Goal: Information Seeking & Learning: Learn about a topic

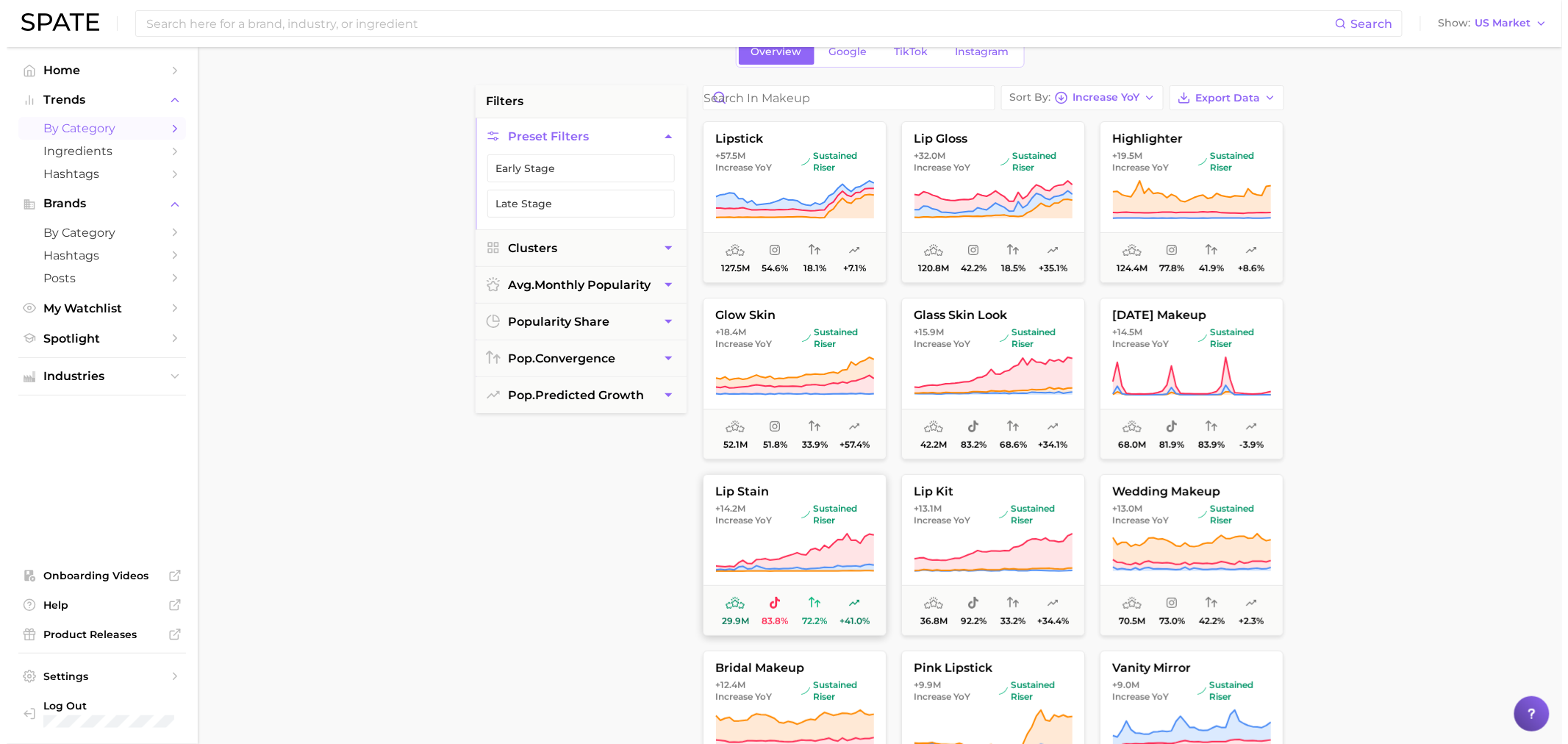
scroll to position [82, 0]
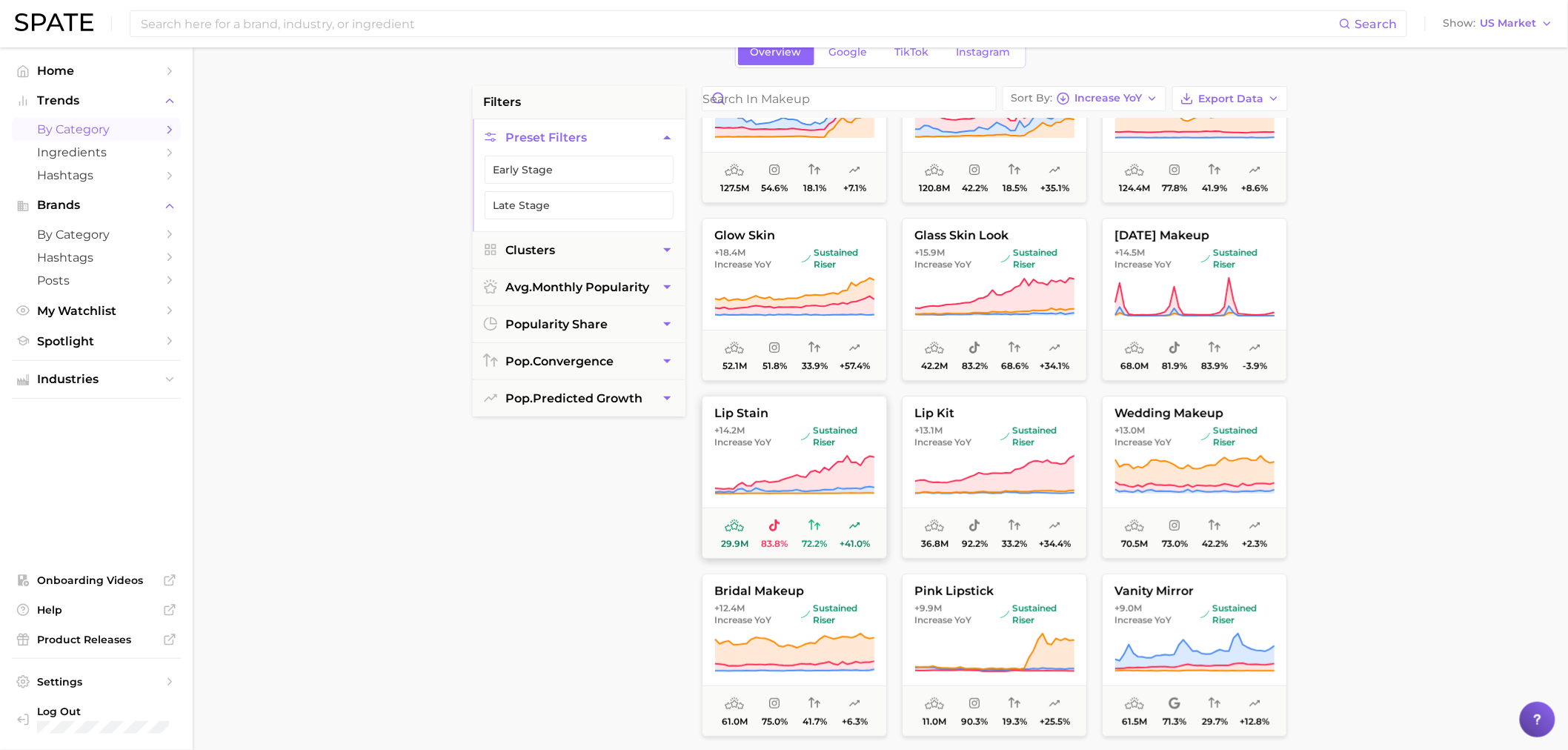
click at [806, 419] on span "lip stain" at bounding box center [794, 413] width 183 height 14
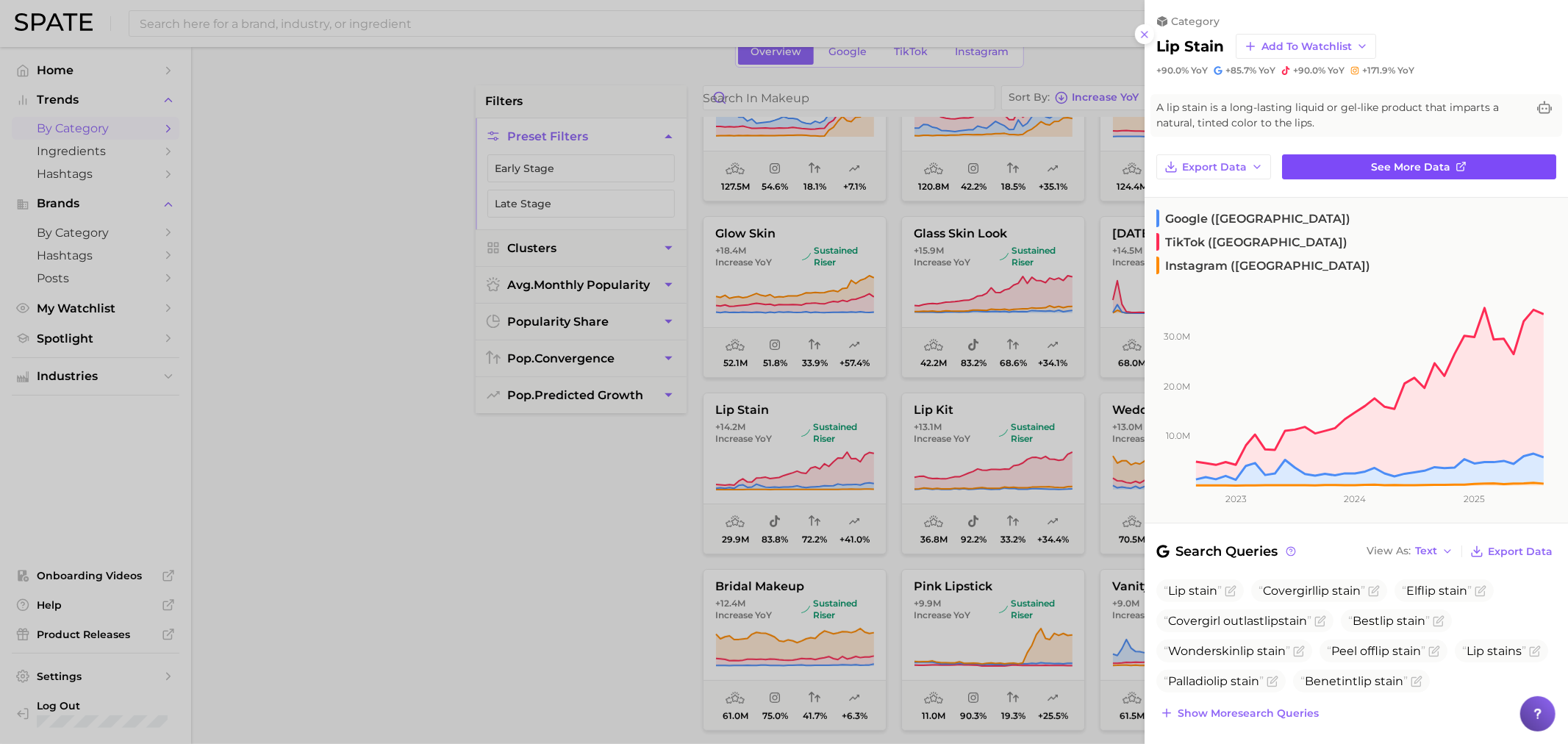
click at [1381, 163] on span "See more data" at bounding box center [1411, 168] width 79 height 13
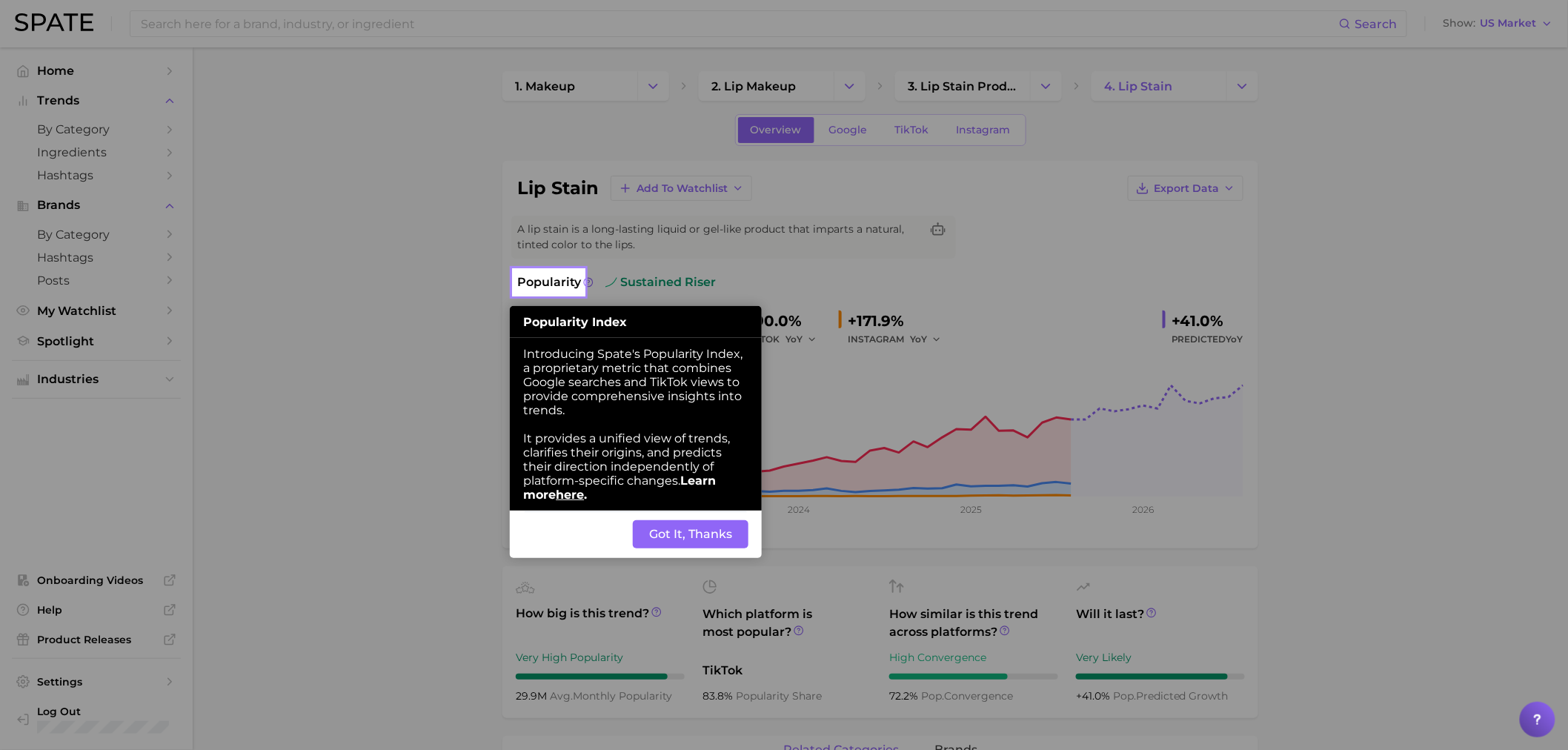
click at [683, 545] on button "Got It, Thanks" at bounding box center [691, 534] width 116 height 28
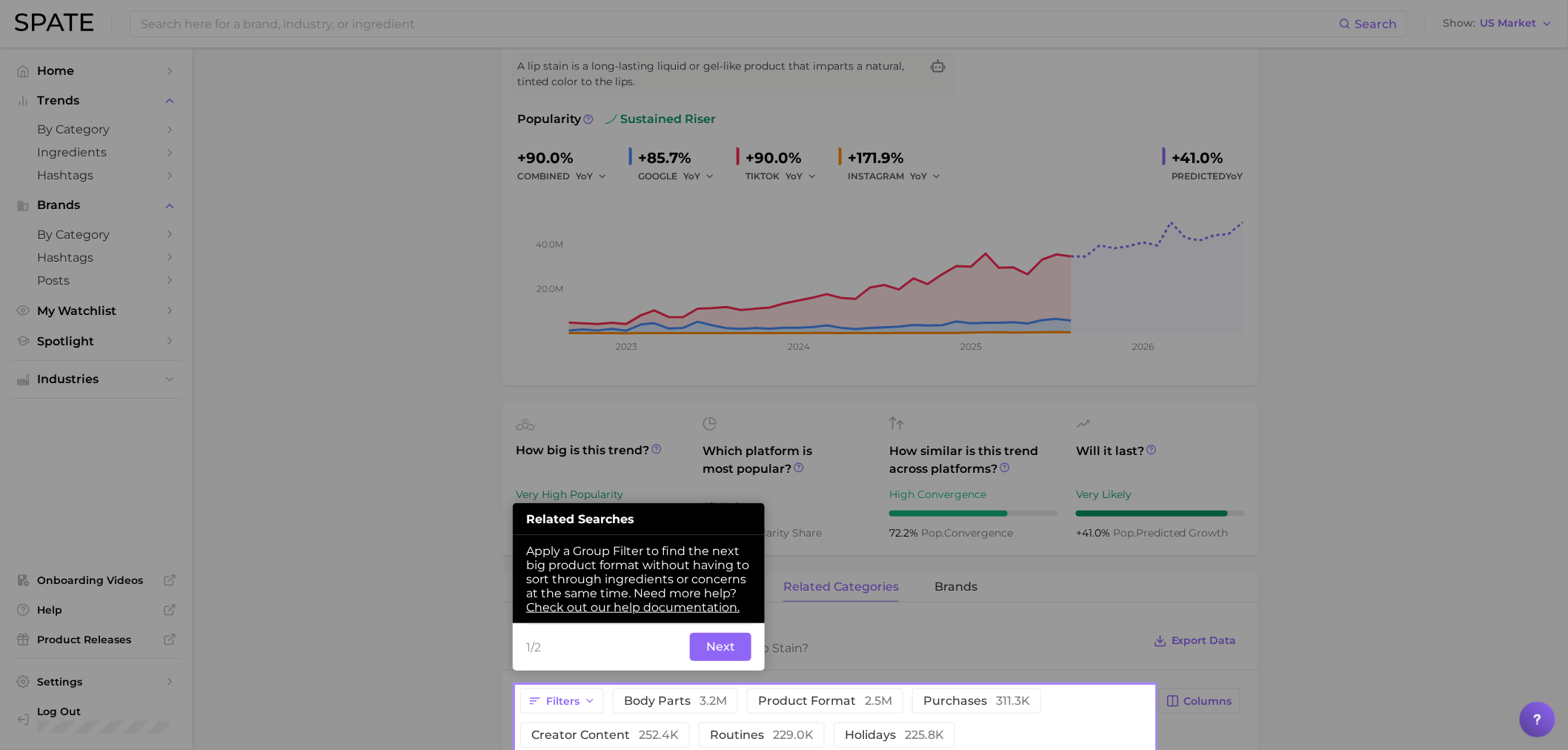
scroll to position [199, 0]
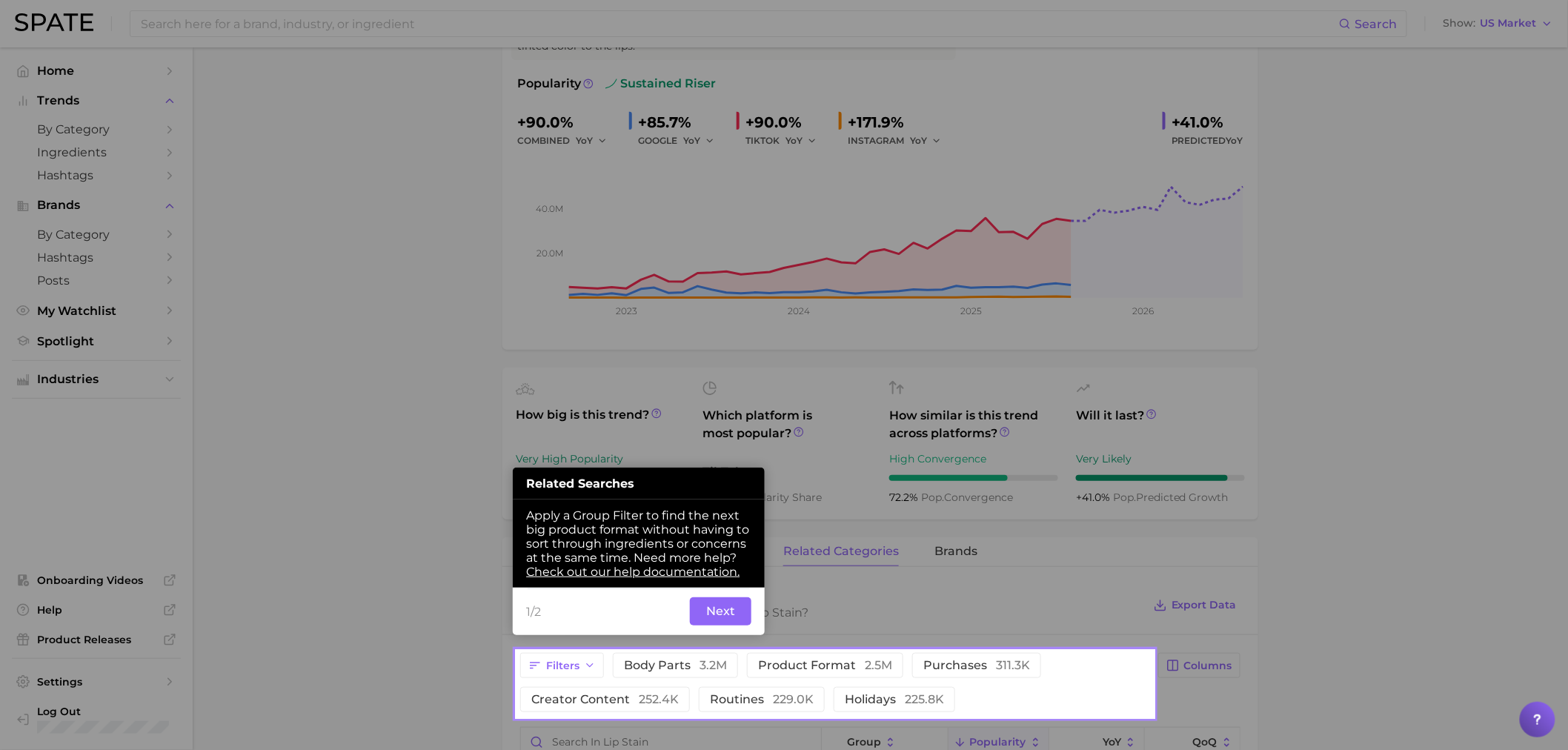
click at [707, 601] on div "1/2 Back Next" at bounding box center [639, 611] width 252 height 47
click at [707, 609] on button "Next" at bounding box center [720, 611] width 61 height 28
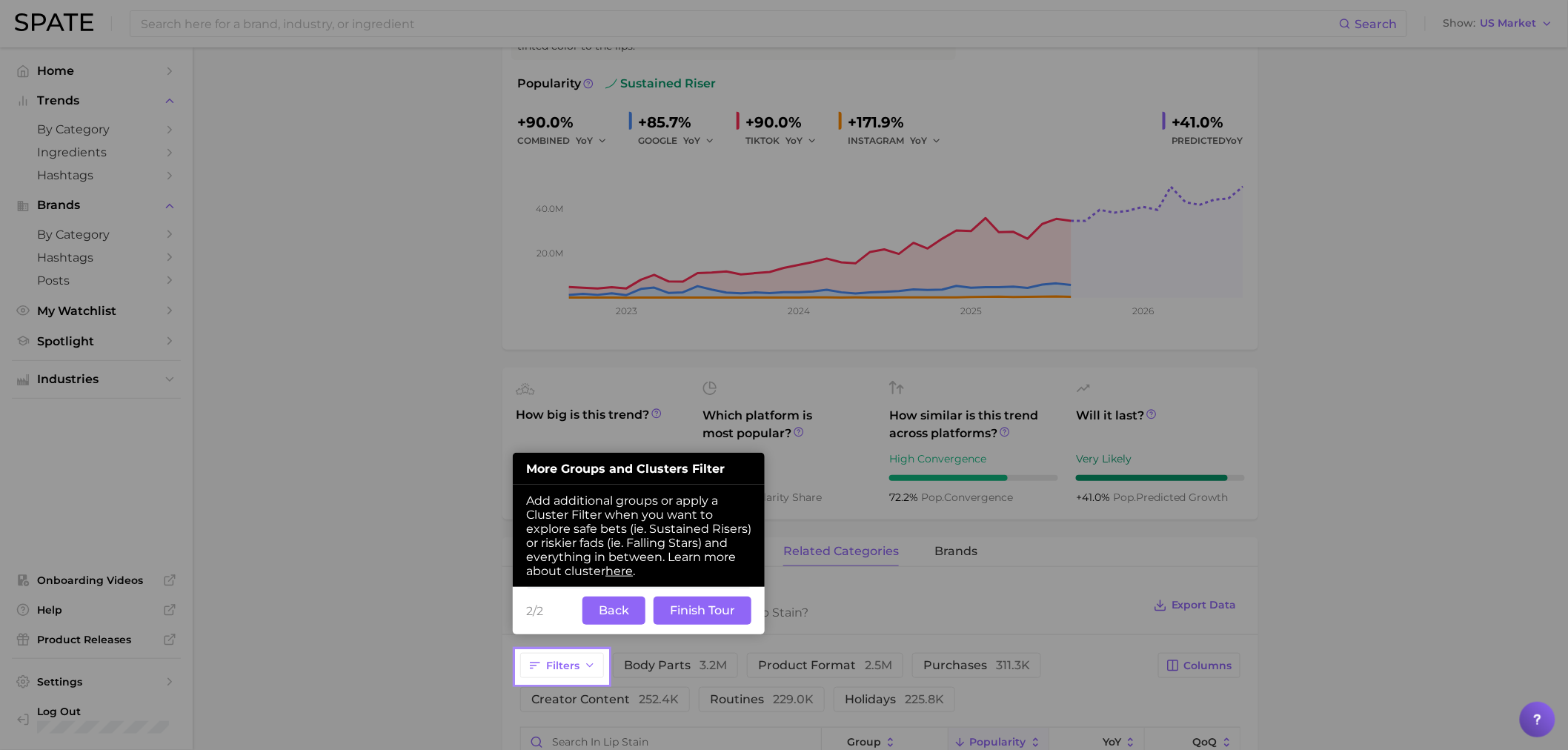
drag, startPoint x: 717, startPoint y: 606, endPoint x: 694, endPoint y: 606, distance: 23.0
click at [694, 606] on button "Finish Tour" at bounding box center [703, 610] width 98 height 28
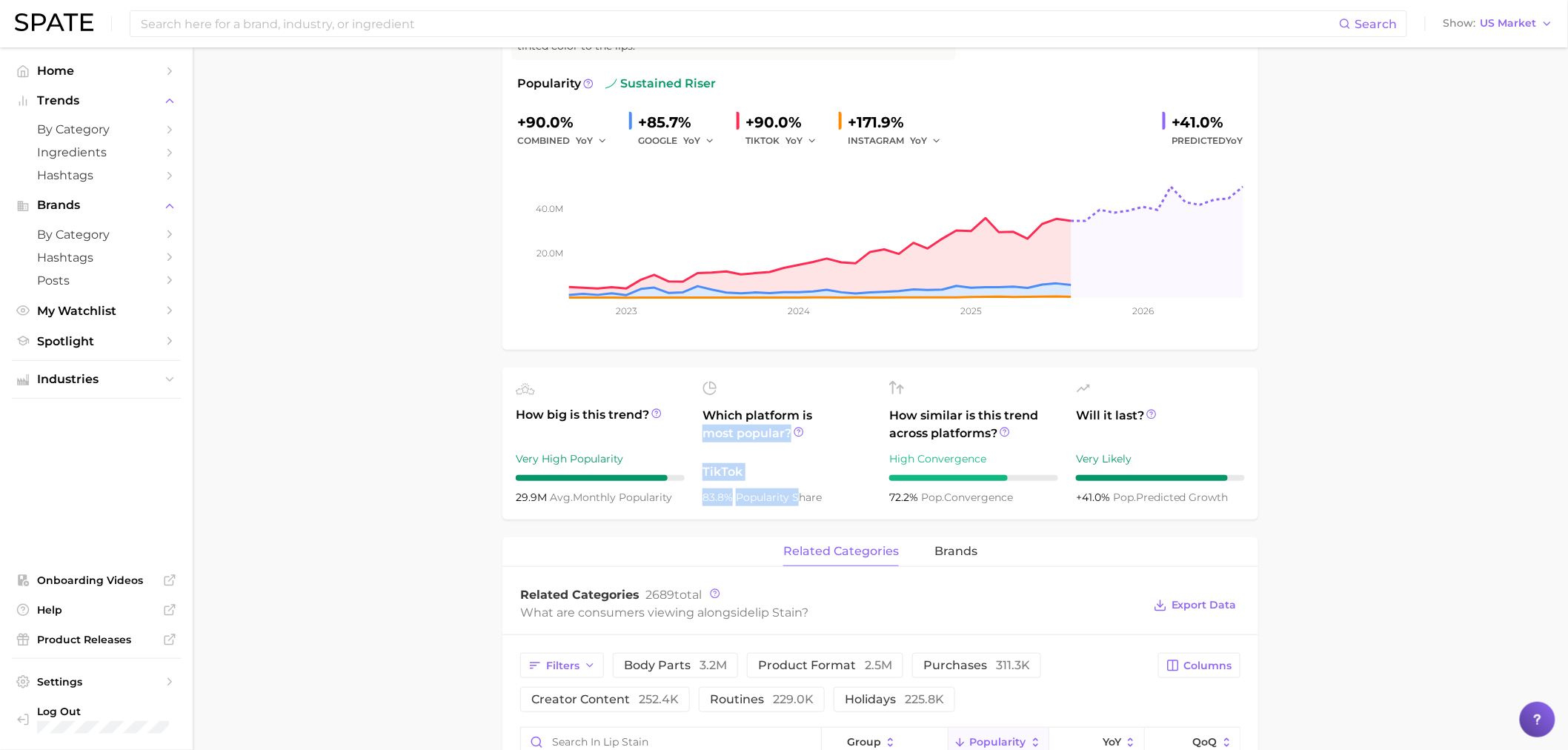
drag, startPoint x: 694, startPoint y: 456, endPoint x: 799, endPoint y: 485, distance: 108.9
click at [799, 485] on ul "How big is this trend? Very High Popularity 29.9m avg. monthly popularity Which…" at bounding box center [881, 444] width 756 height 152
click at [449, 420] on main "1. makeup 2. lip makeup 3. lip stain products 4. lip stain Overview Google TikT…" at bounding box center [881, 709] width 1376 height 1721
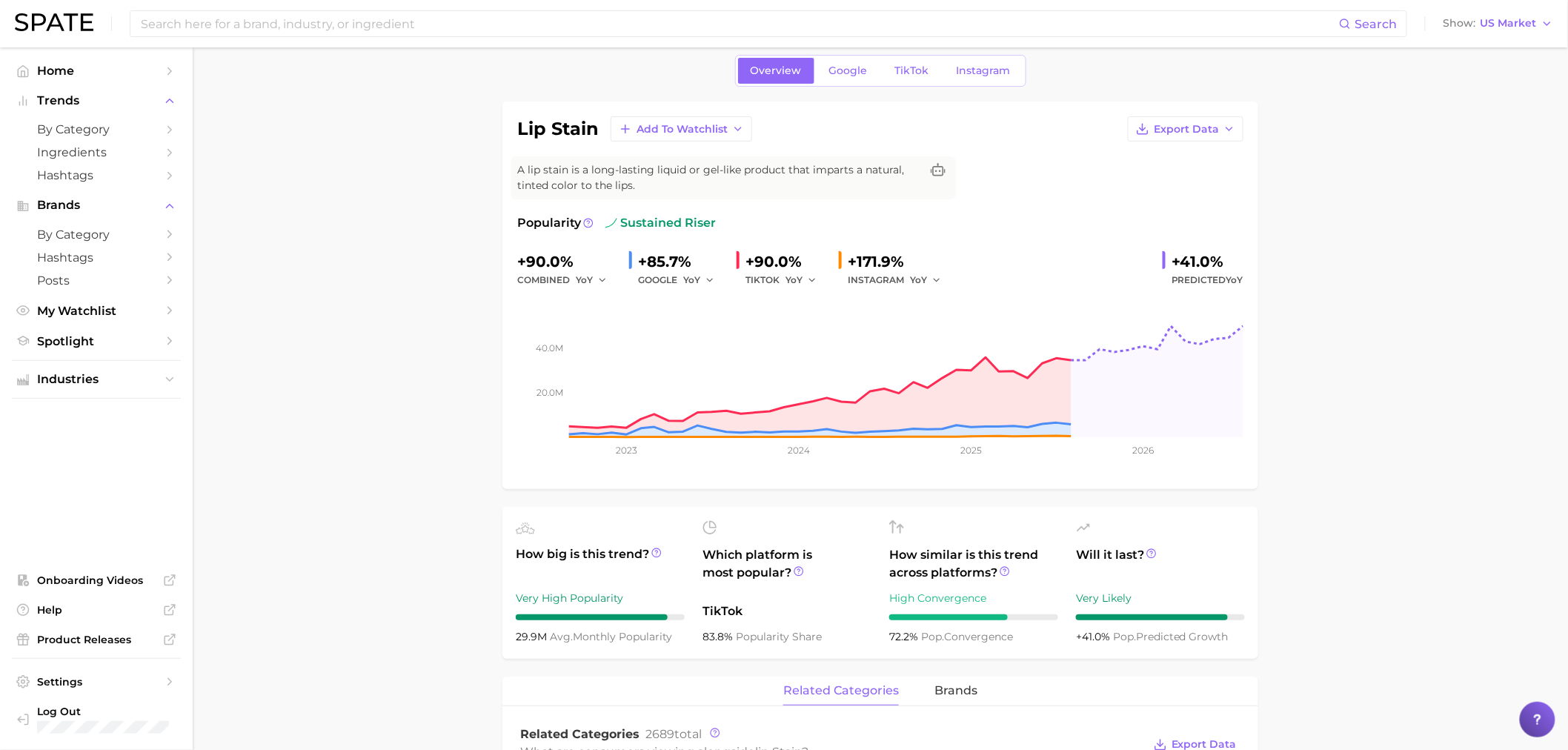
scroll to position [34, 0]
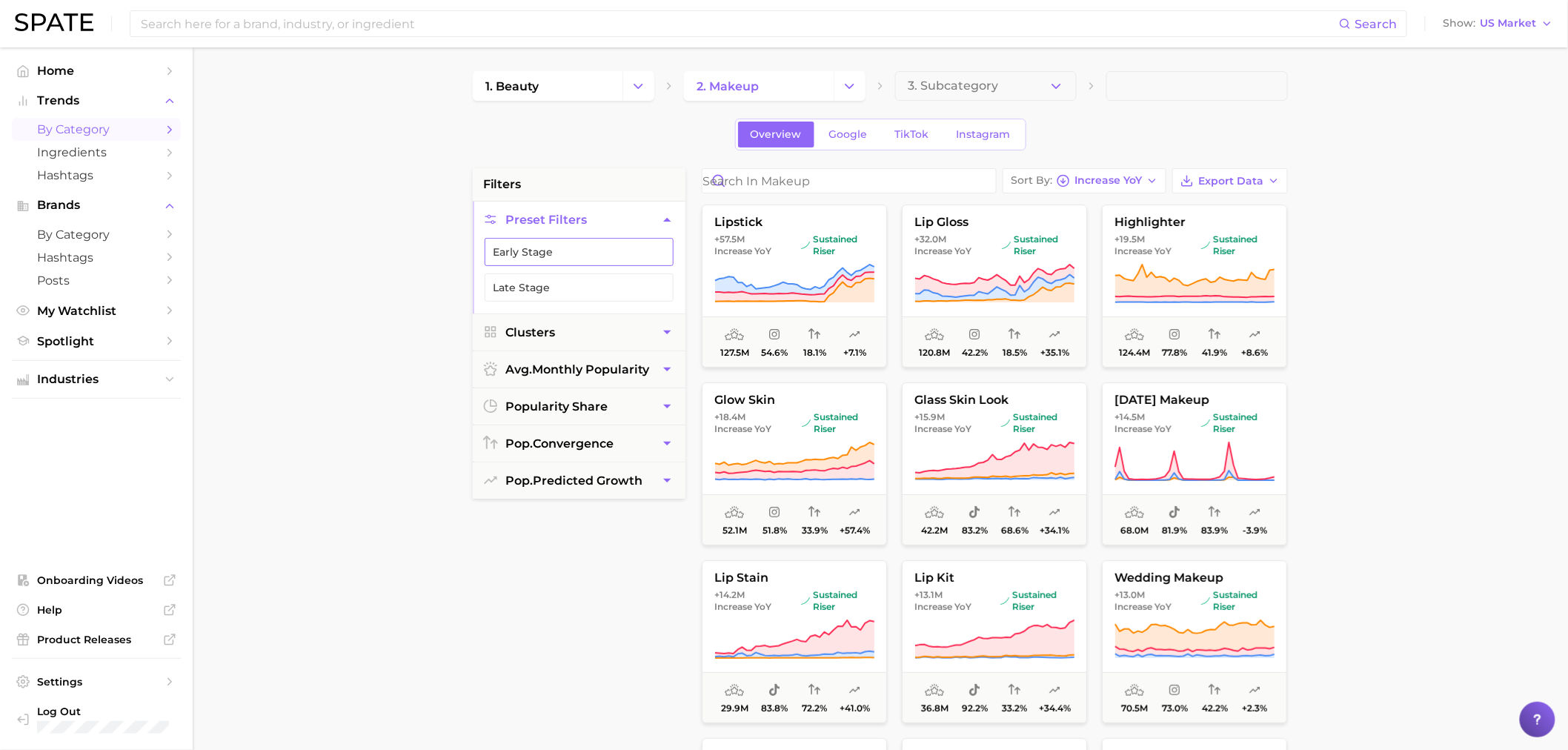
click at [510, 260] on button "Early Stage" at bounding box center [579, 251] width 189 height 28
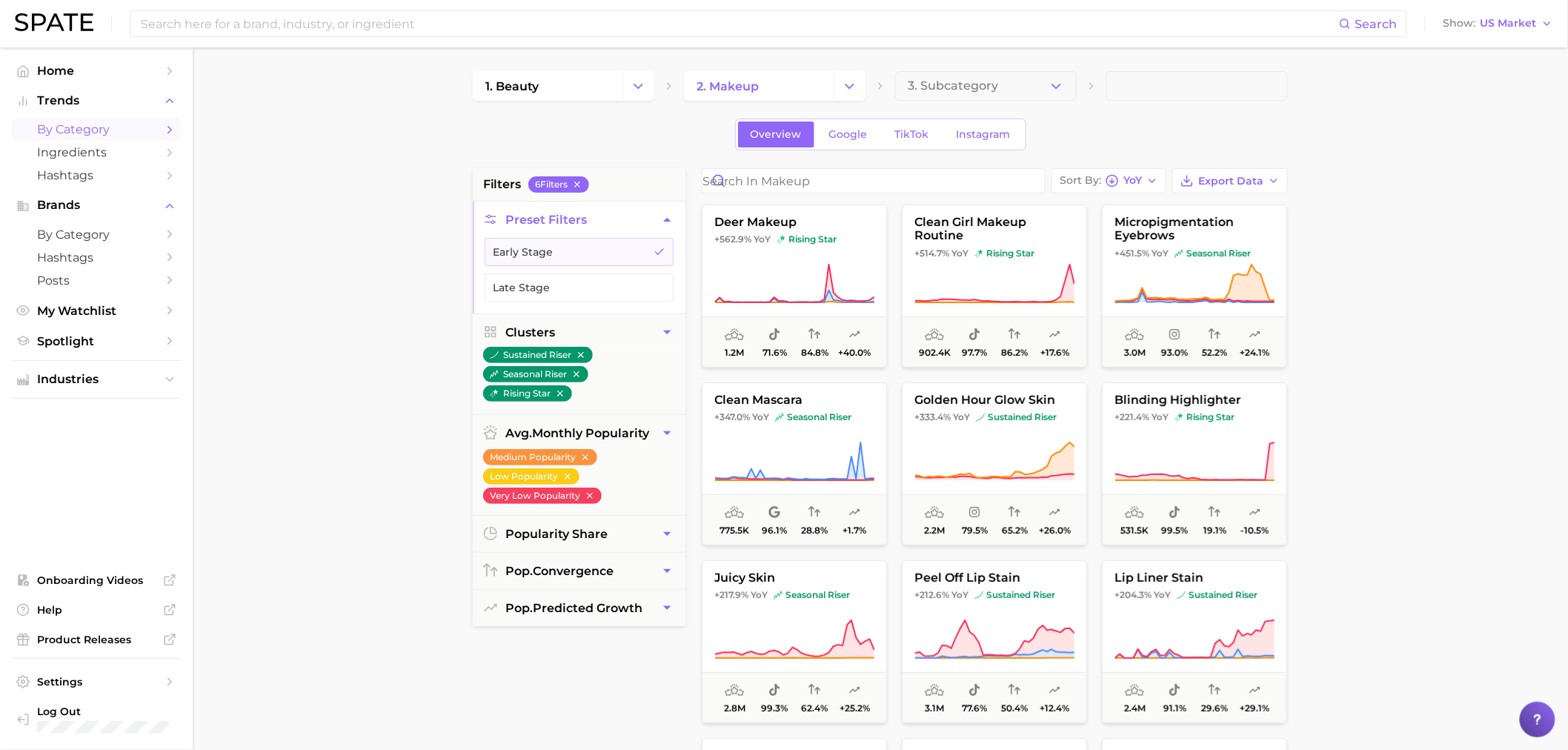
click at [1341, 241] on main "1. beauty 2. makeup 3. Subcategory Overview Google TikTok Instagram filters 6 F…" at bounding box center [881, 610] width 1376 height 1125
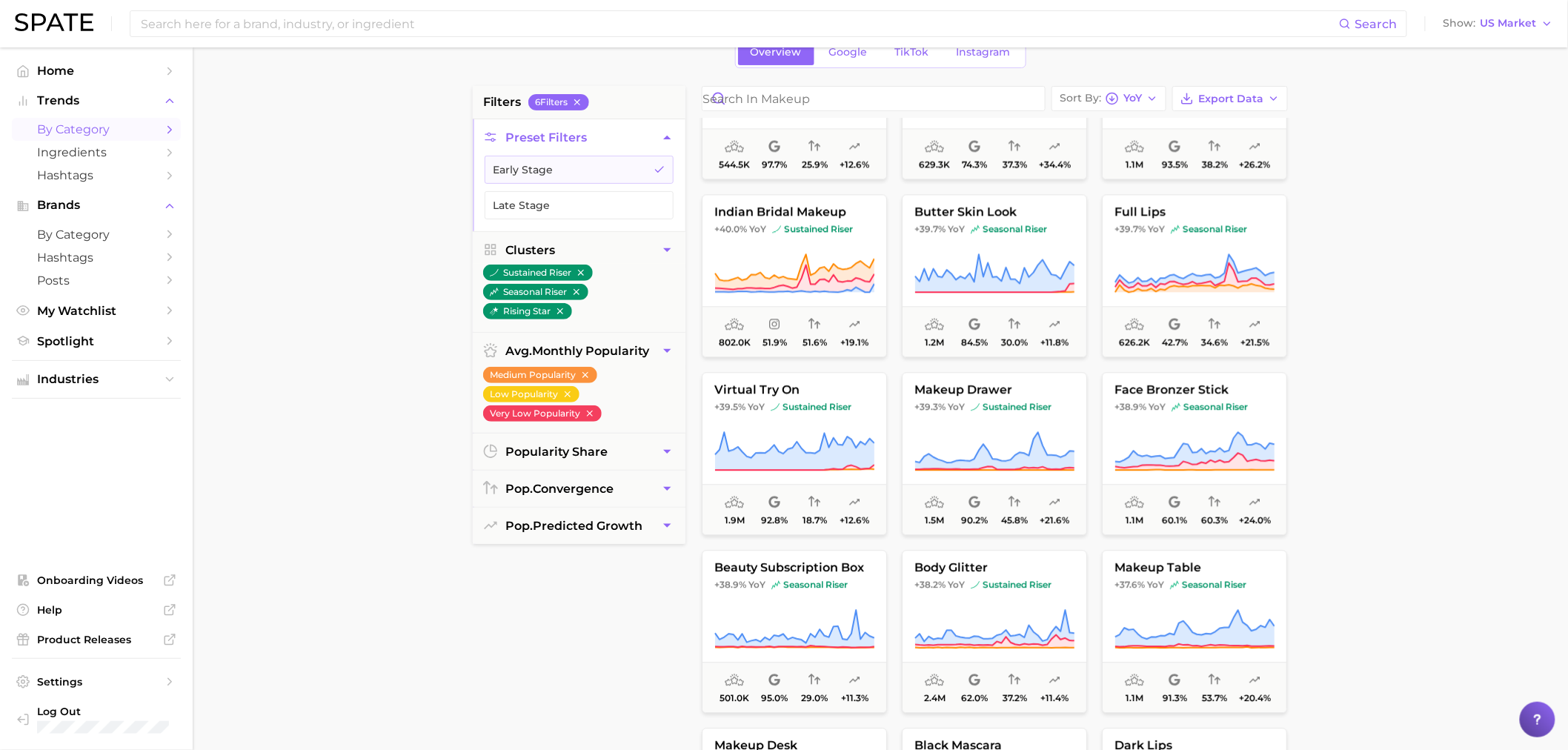
scroll to position [3872, 0]
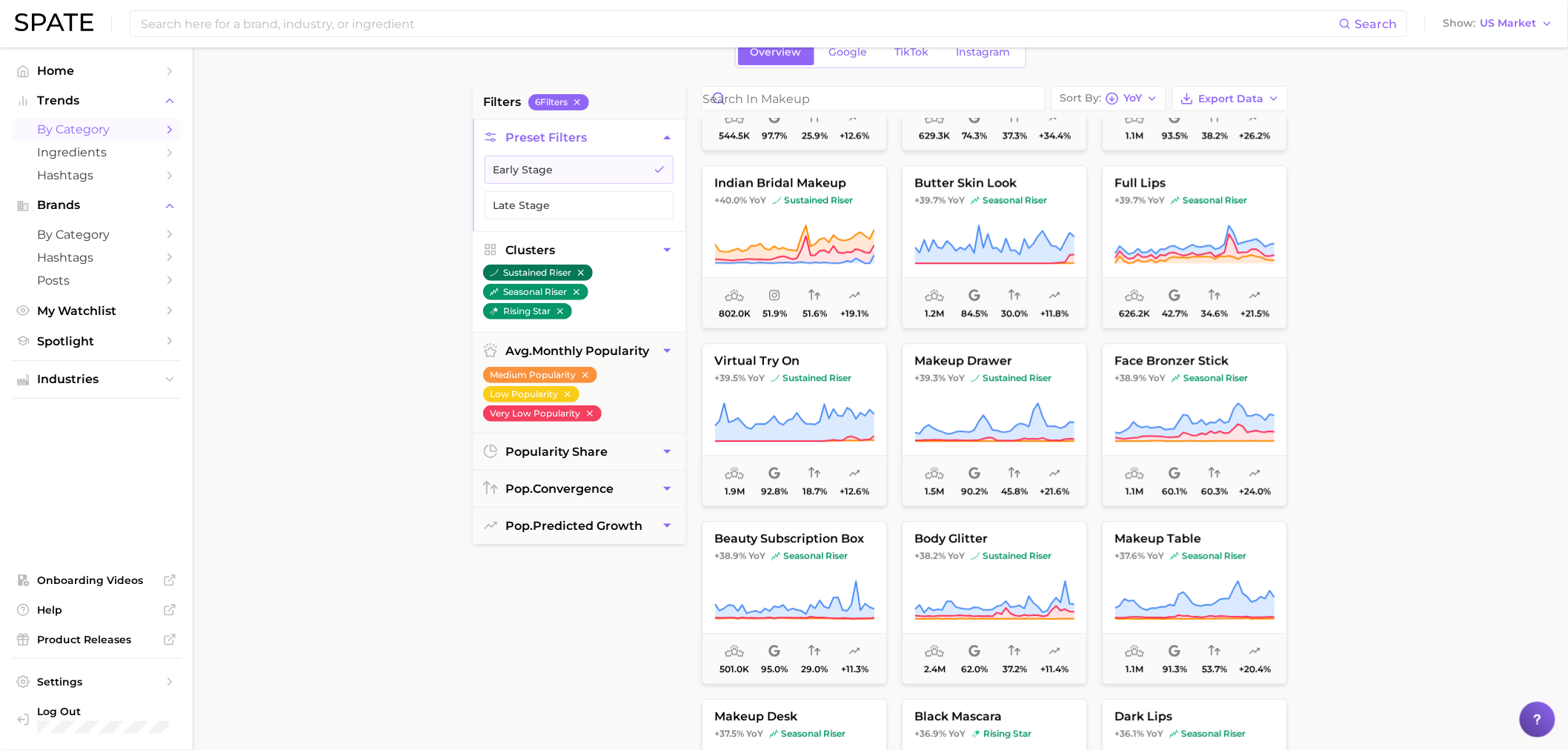
drag, startPoint x: 579, startPoint y: 290, endPoint x: 577, endPoint y: 280, distance: 10.2
click at [578, 290] on icon "button" at bounding box center [576, 292] width 10 height 10
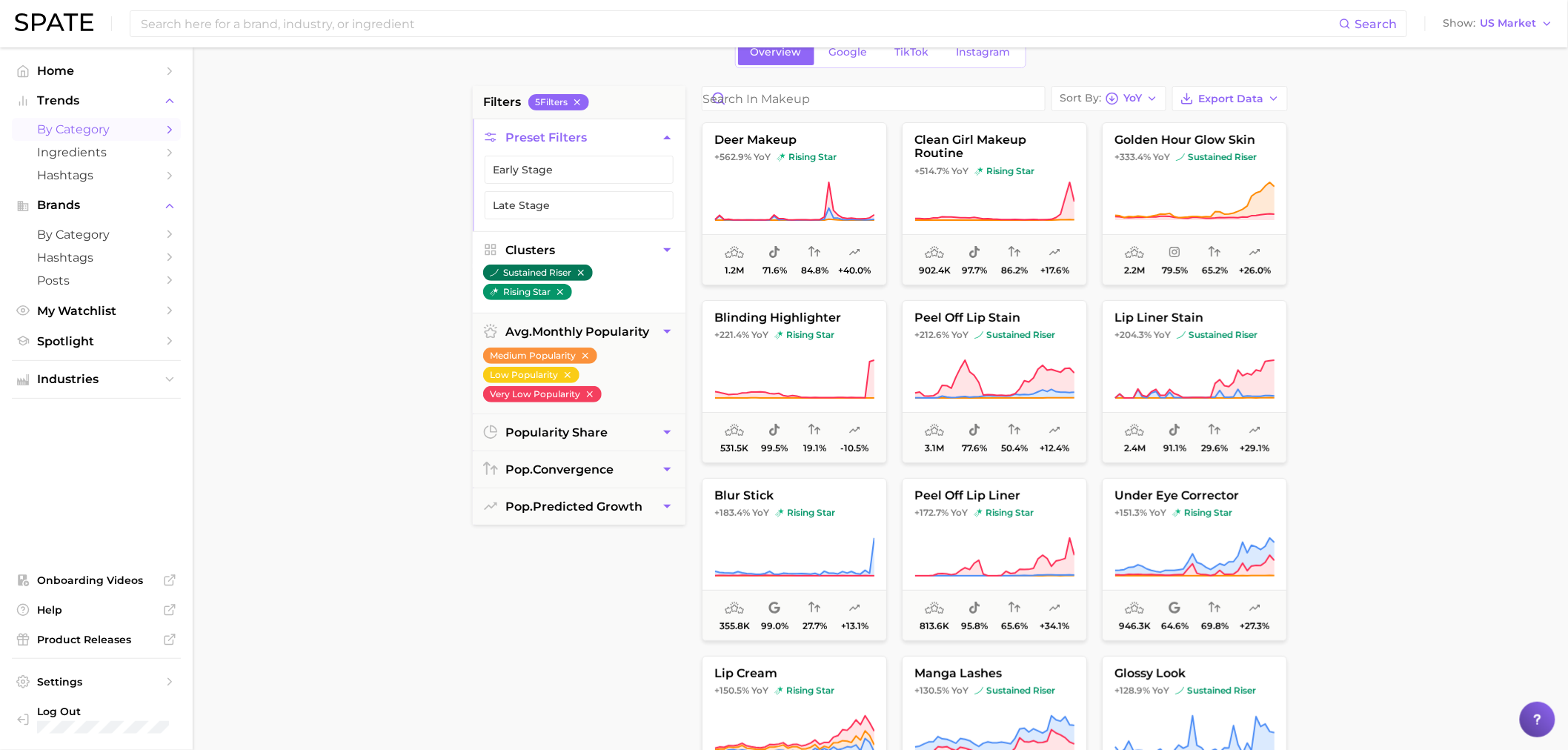
click at [581, 275] on icon "button" at bounding box center [581, 272] width 10 height 10
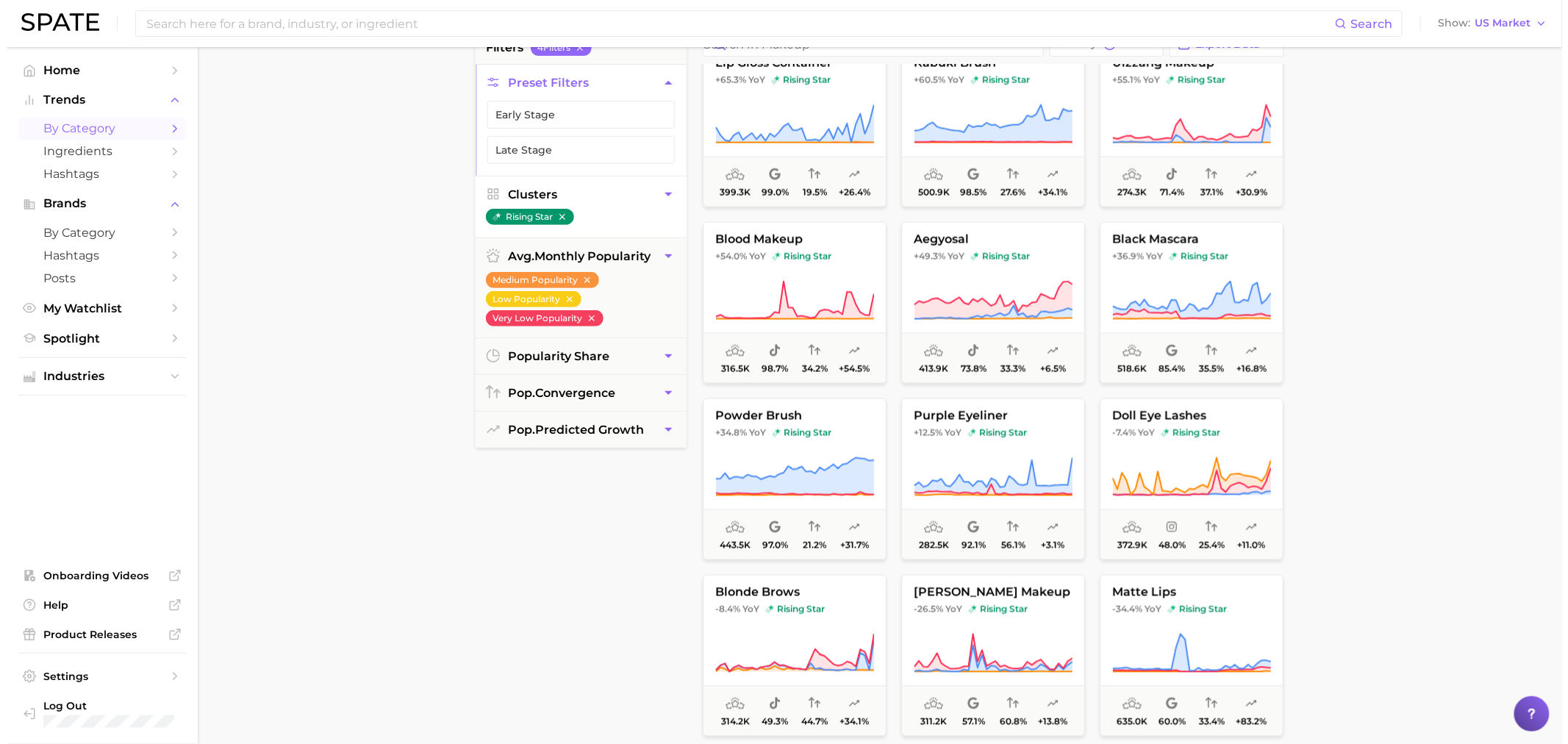
scroll to position [163, 0]
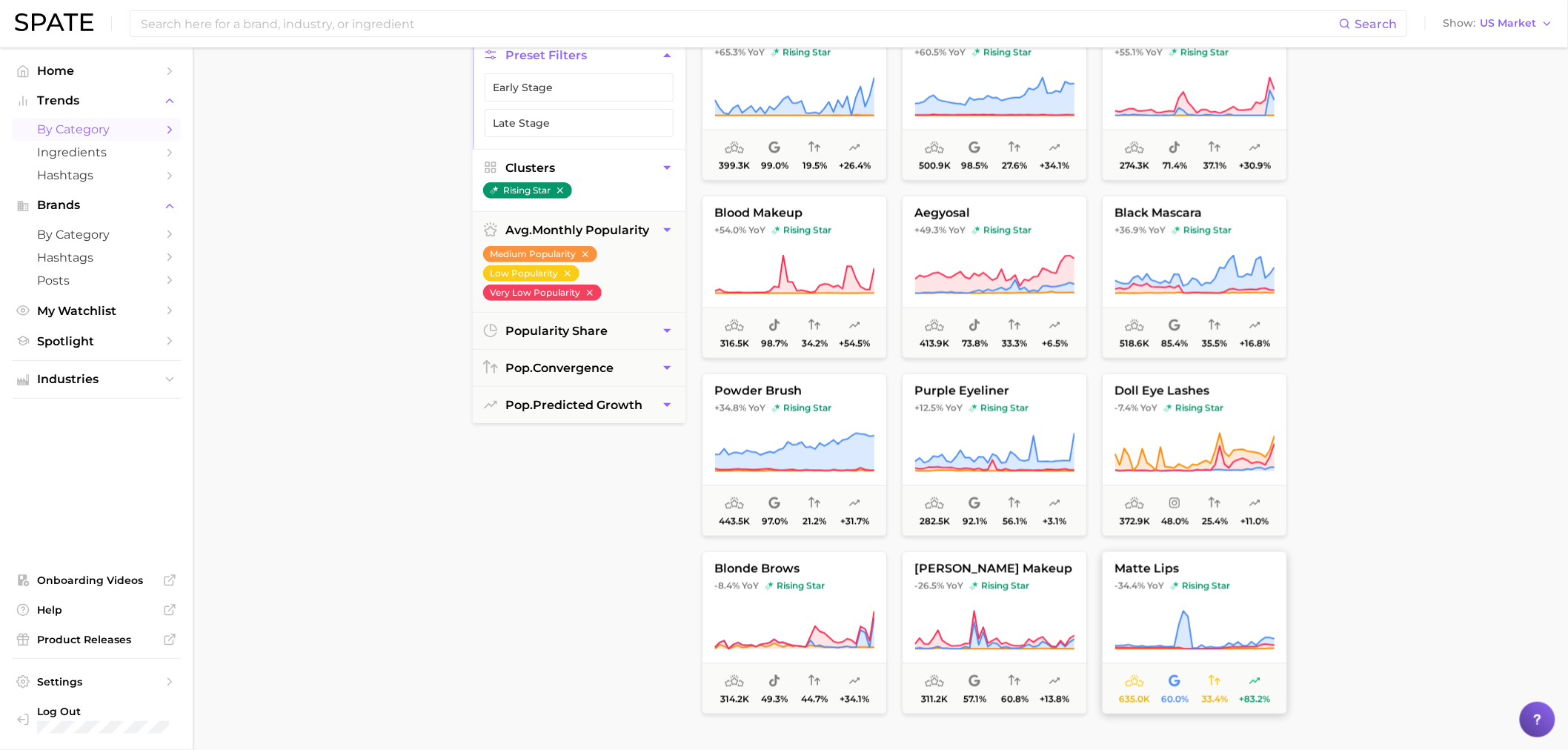
click at [1183, 575] on span "matte lips" at bounding box center [1195, 569] width 183 height 14
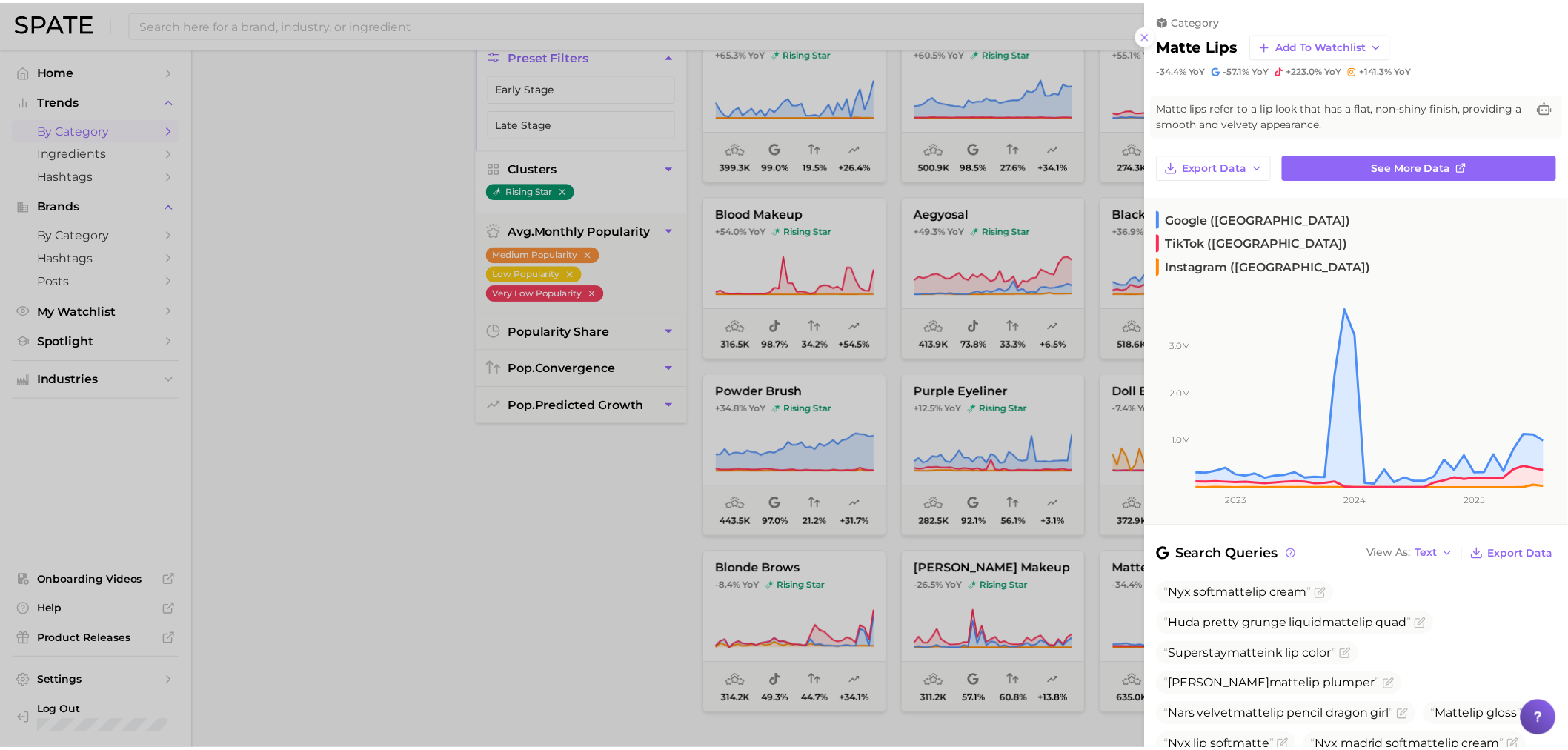
scroll to position [0, 0]
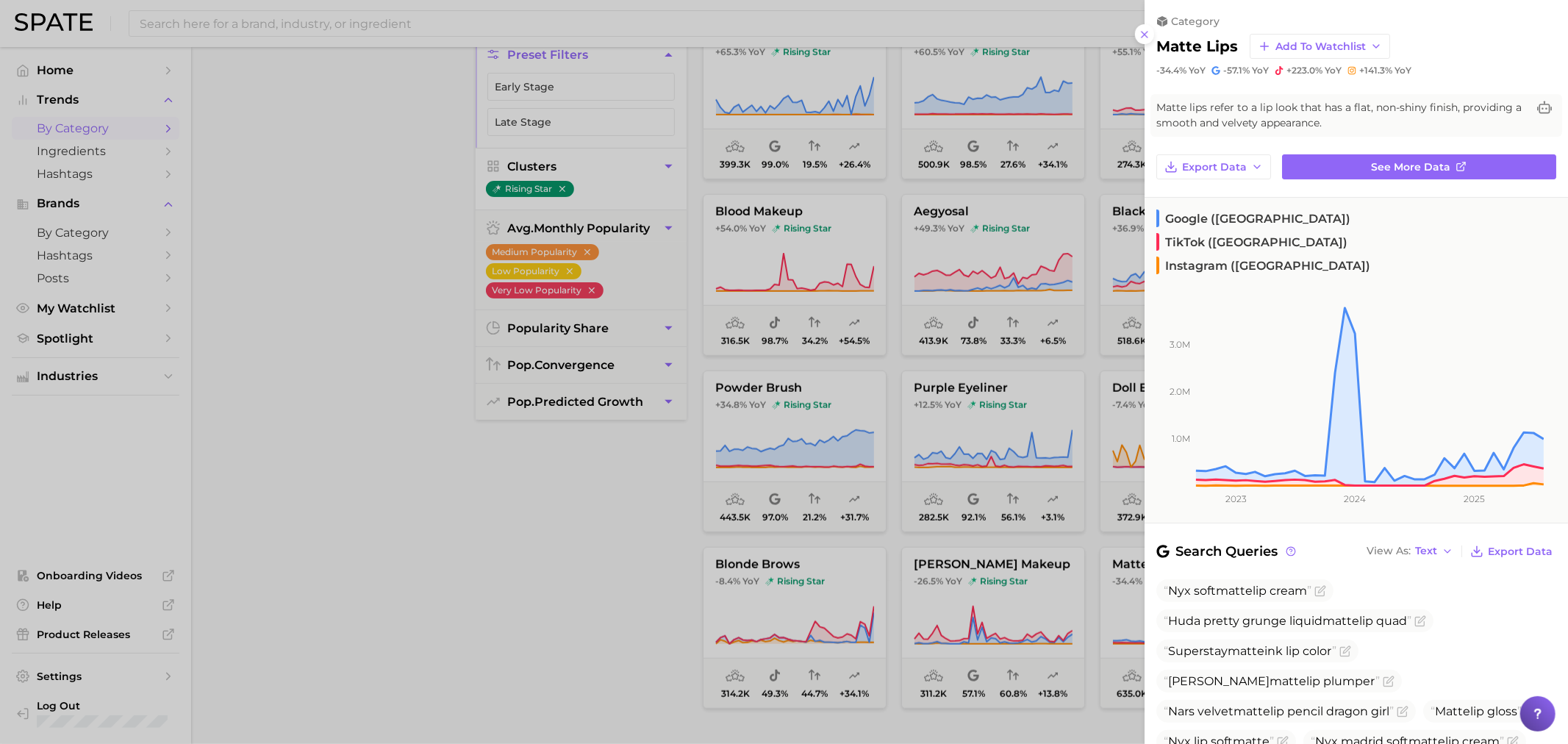
click at [584, 545] on div at bounding box center [784, 372] width 1568 height 744
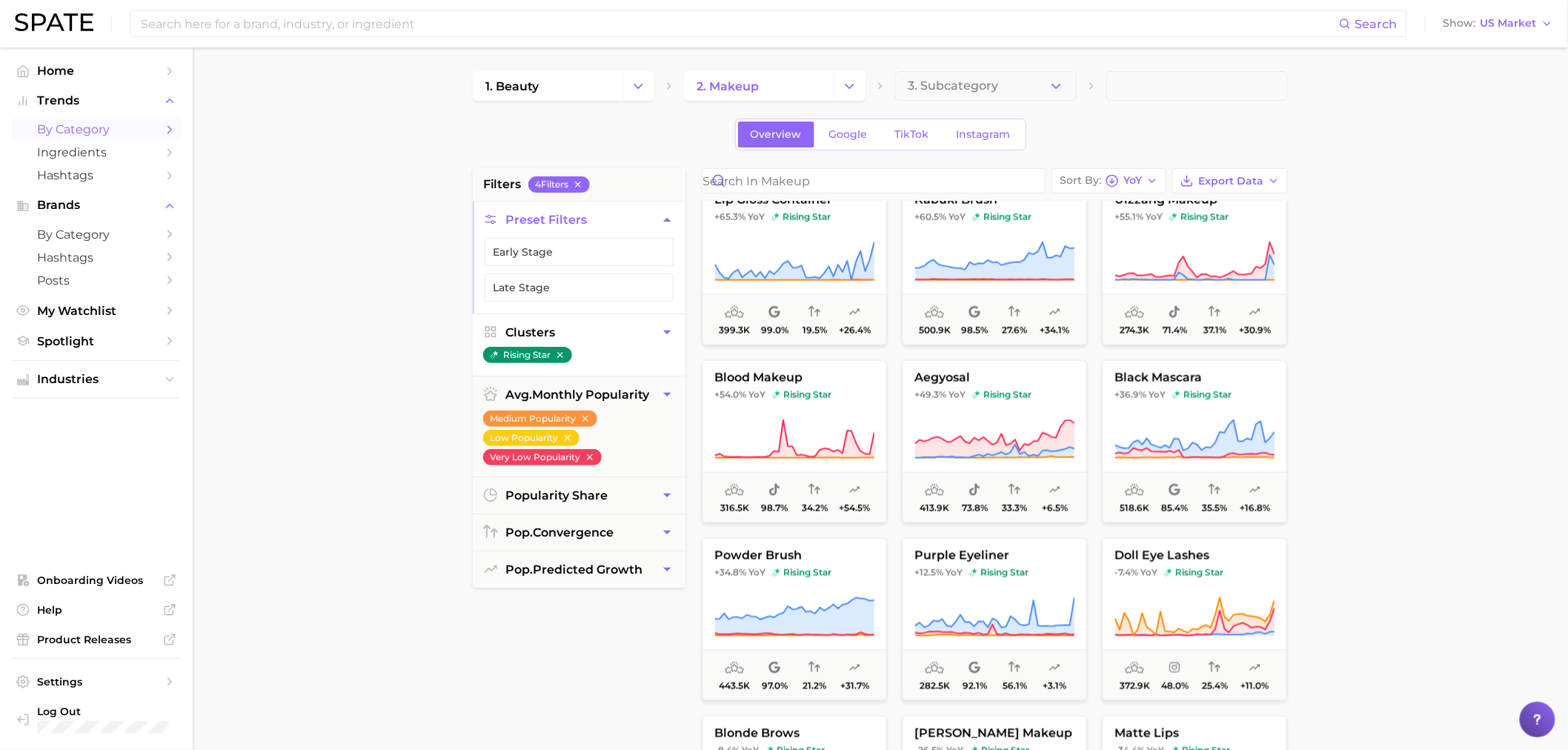
click at [1294, 536] on div "spiky lashes +77.1% YoY rising star 557.7k 68.4% 46.7% +39.6% [DEMOGRAPHIC_DATA…" at bounding box center [995, 105] width 601 height 1631
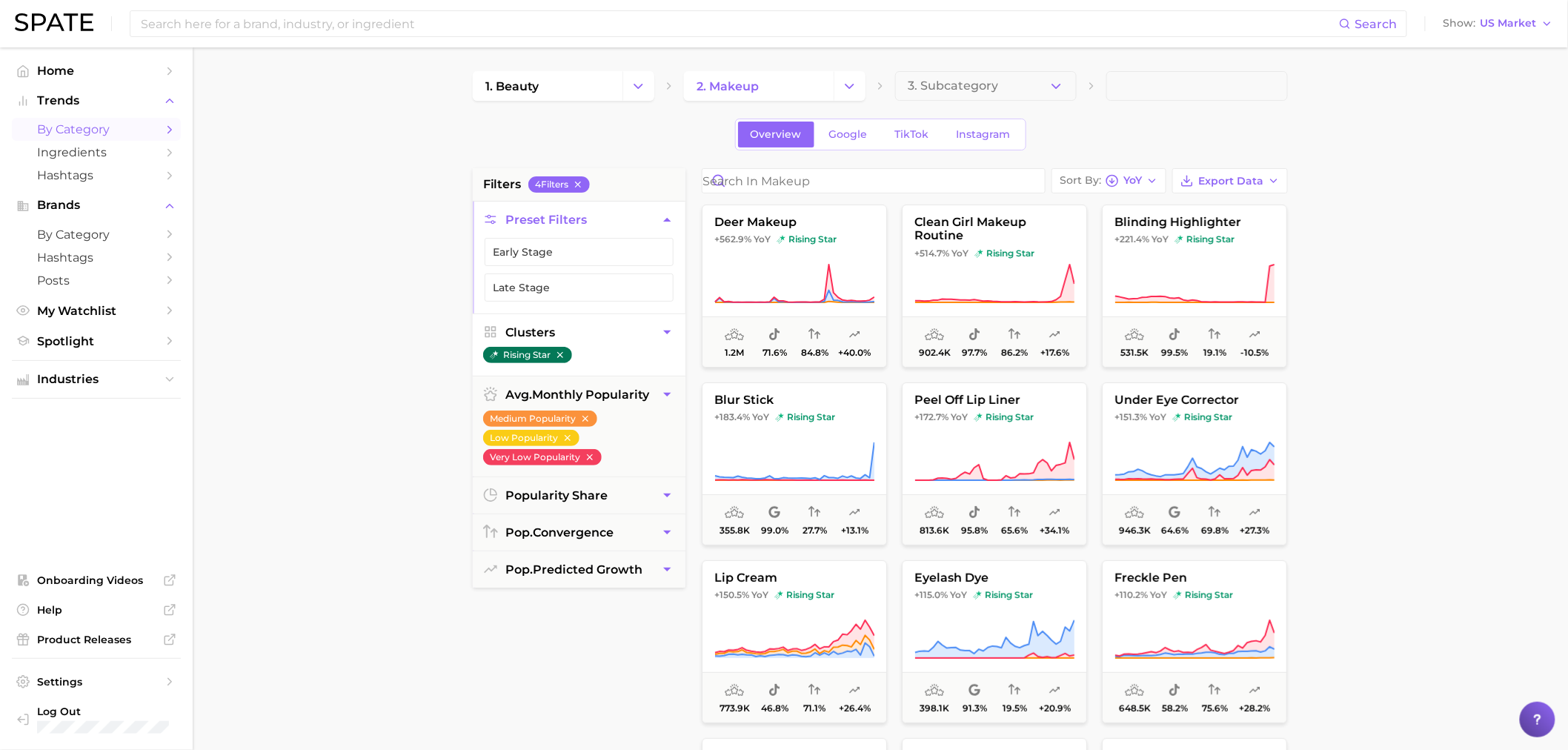
click at [563, 353] on icon "button" at bounding box center [560, 354] width 6 height 6
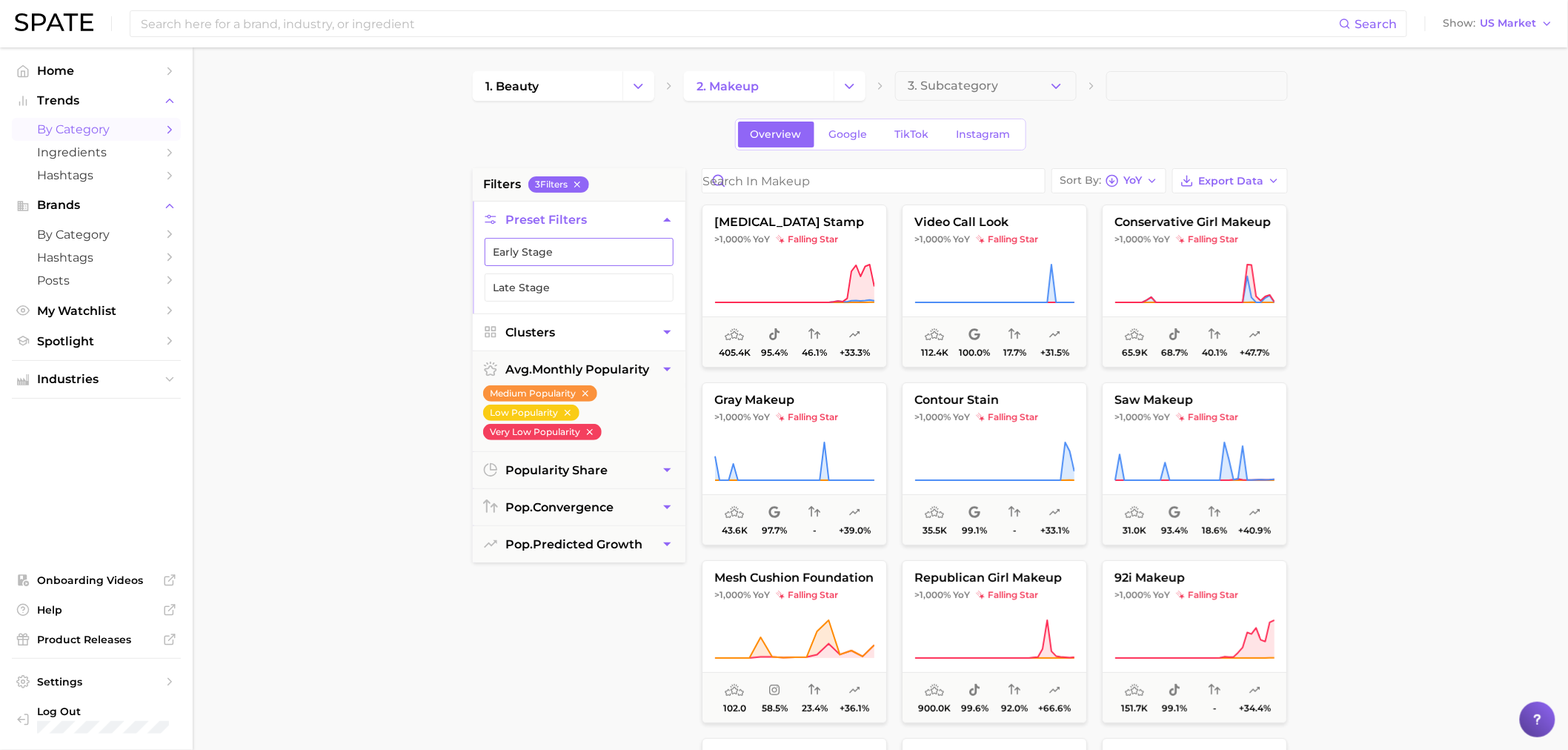
click at [624, 253] on button "Early Stage" at bounding box center [579, 251] width 189 height 28
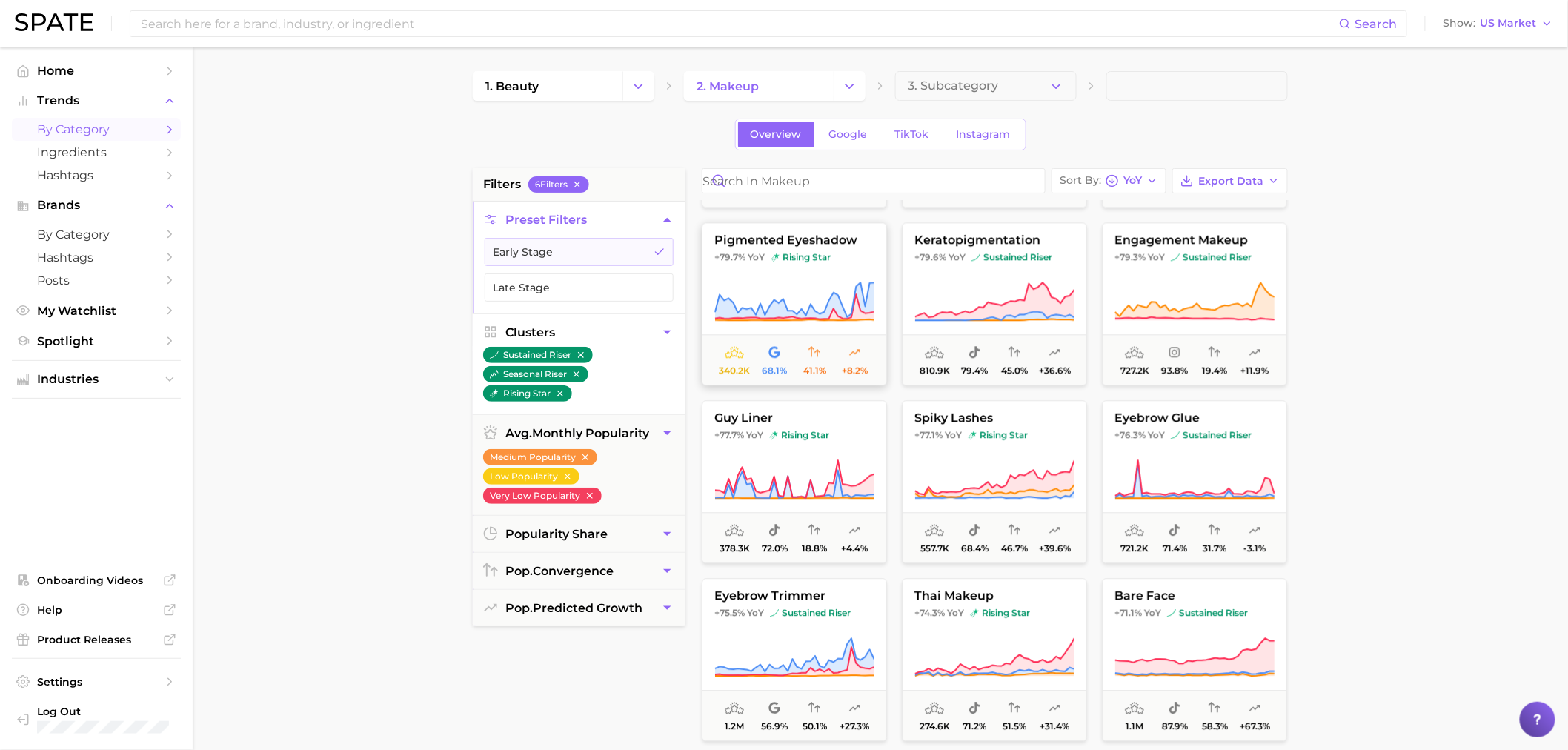
click at [821, 243] on span "pigmented eyeshadow" at bounding box center [794, 240] width 183 height 14
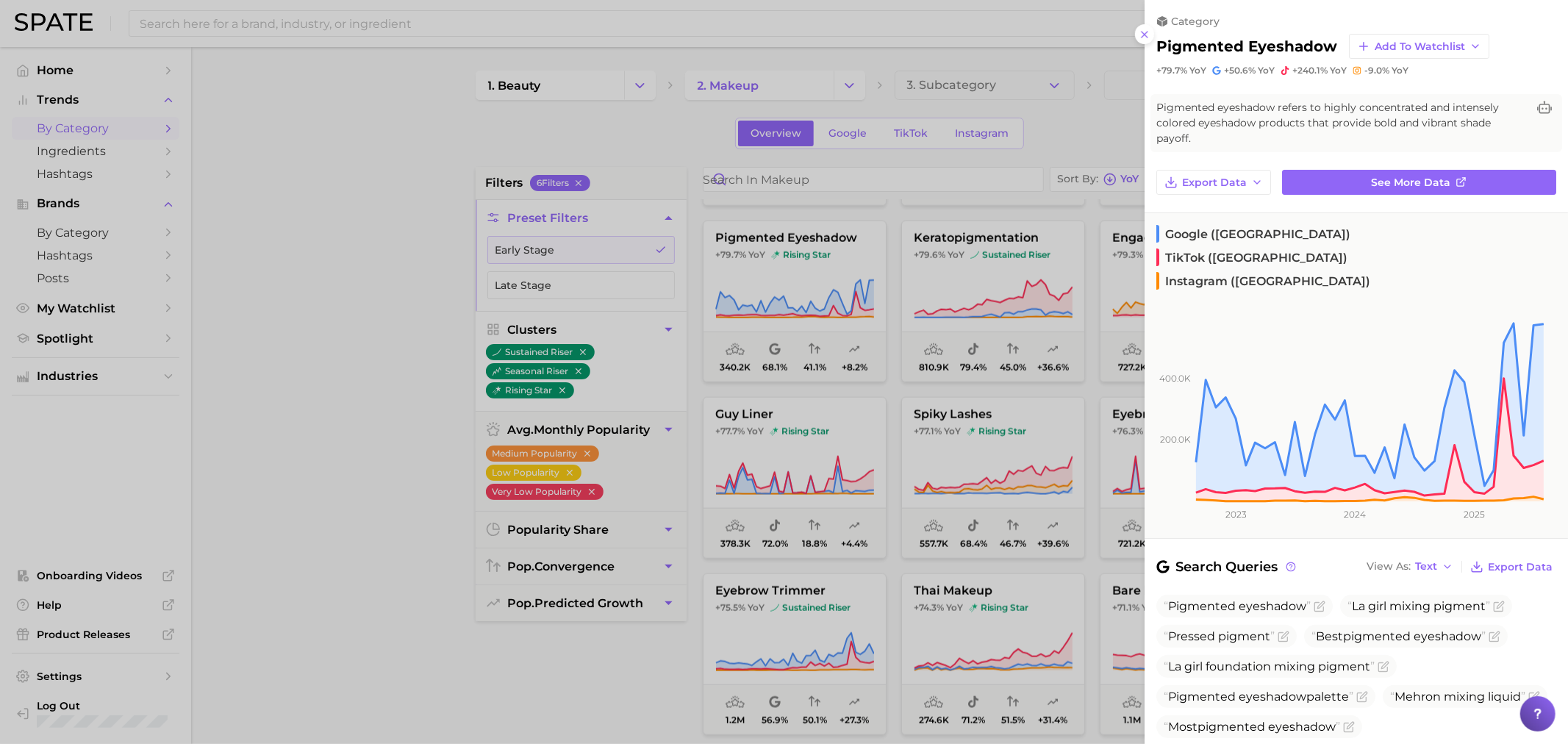
click at [387, 355] on div at bounding box center [784, 372] width 1568 height 744
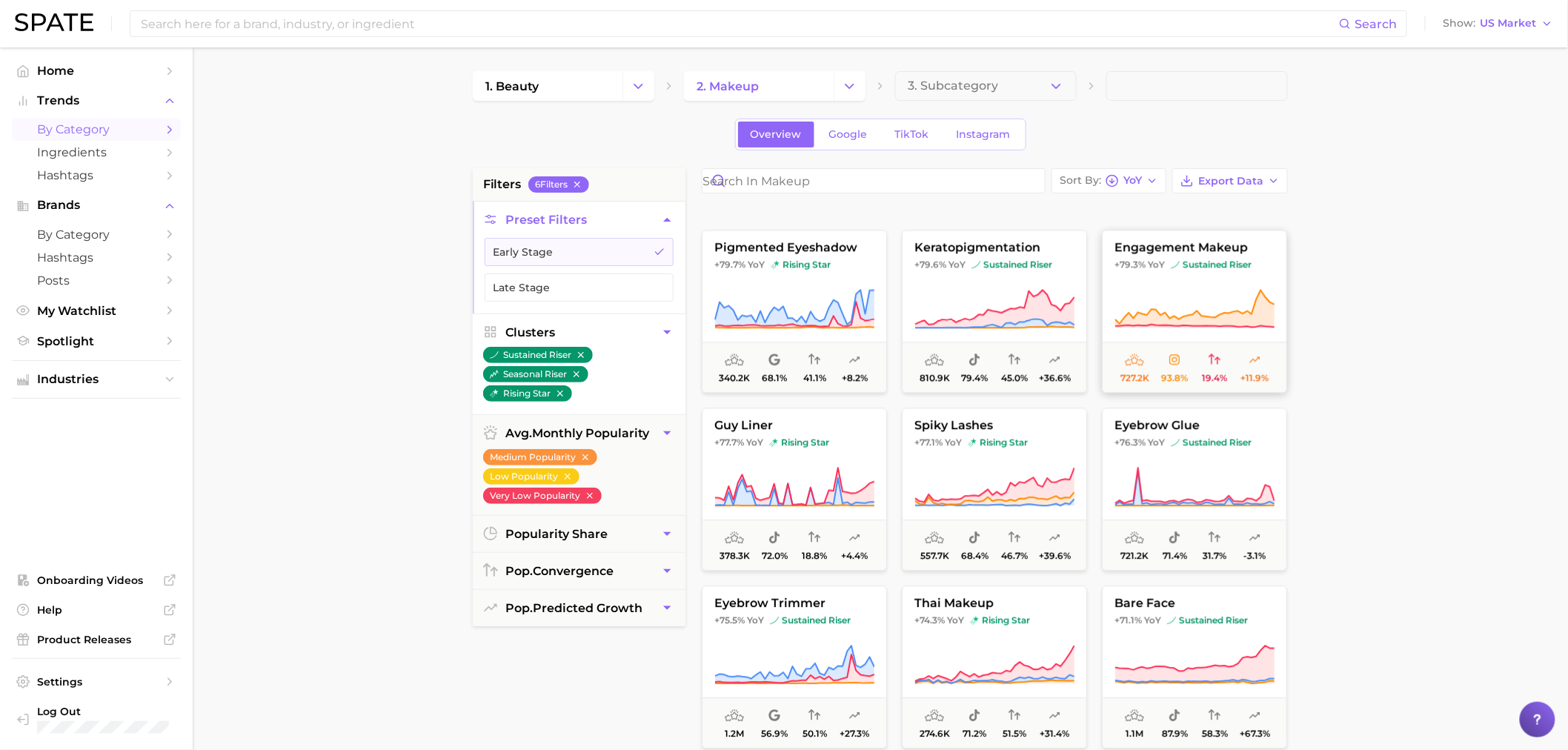
scroll to position [1831, 0]
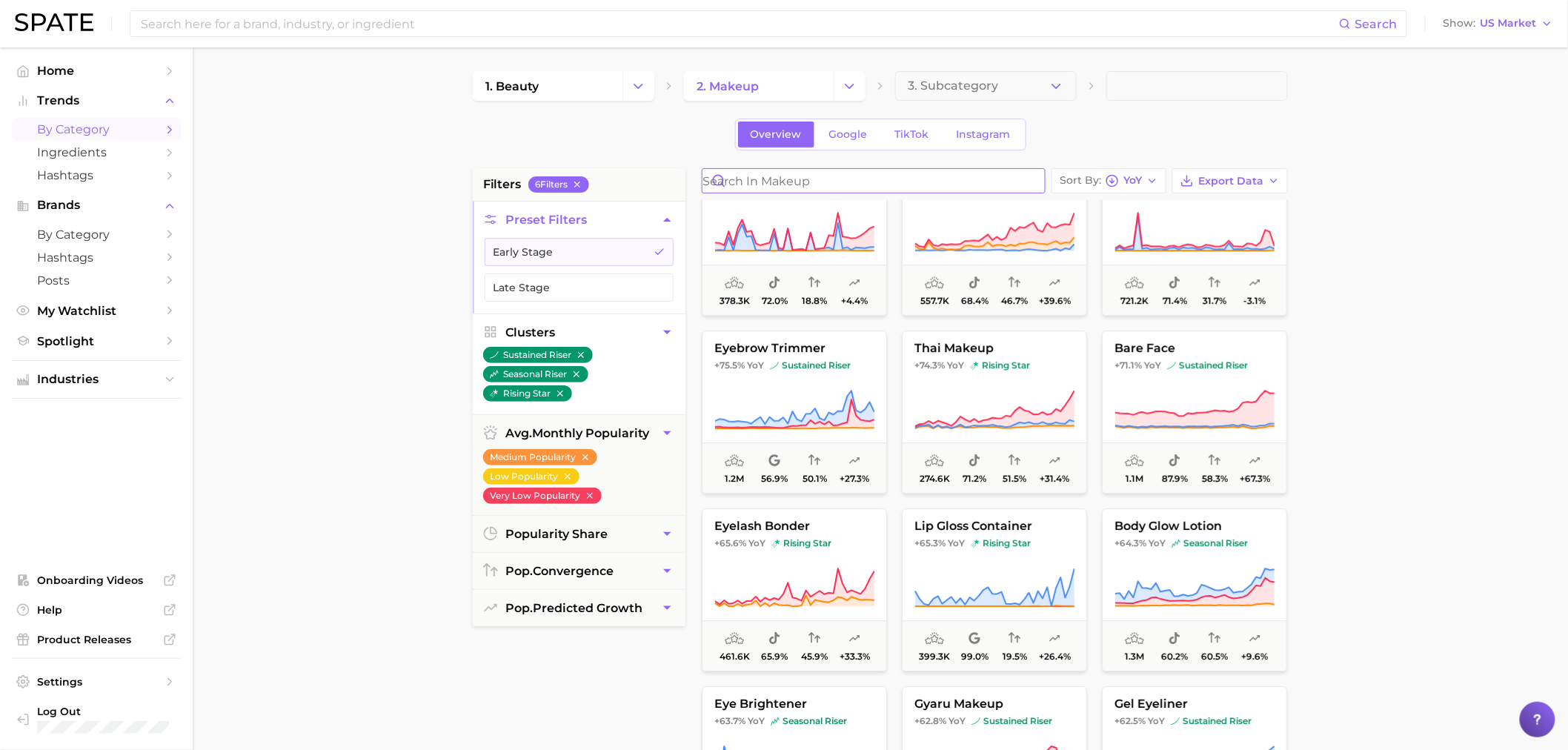
click at [900, 188] on input "Search in makeup" at bounding box center [873, 181] width 342 height 24
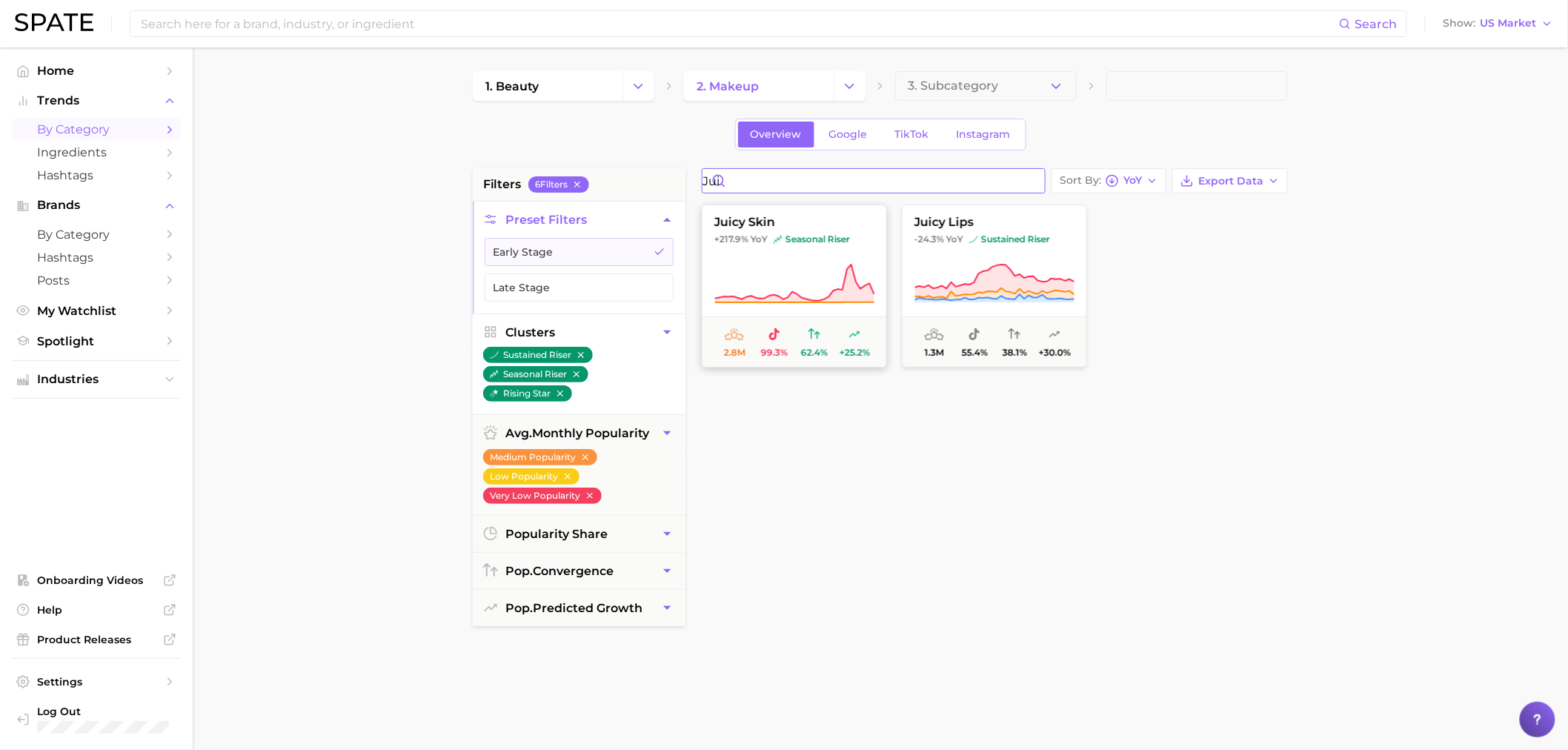
type input "jui"
click at [773, 216] on span "juicy skin" at bounding box center [794, 222] width 183 height 14
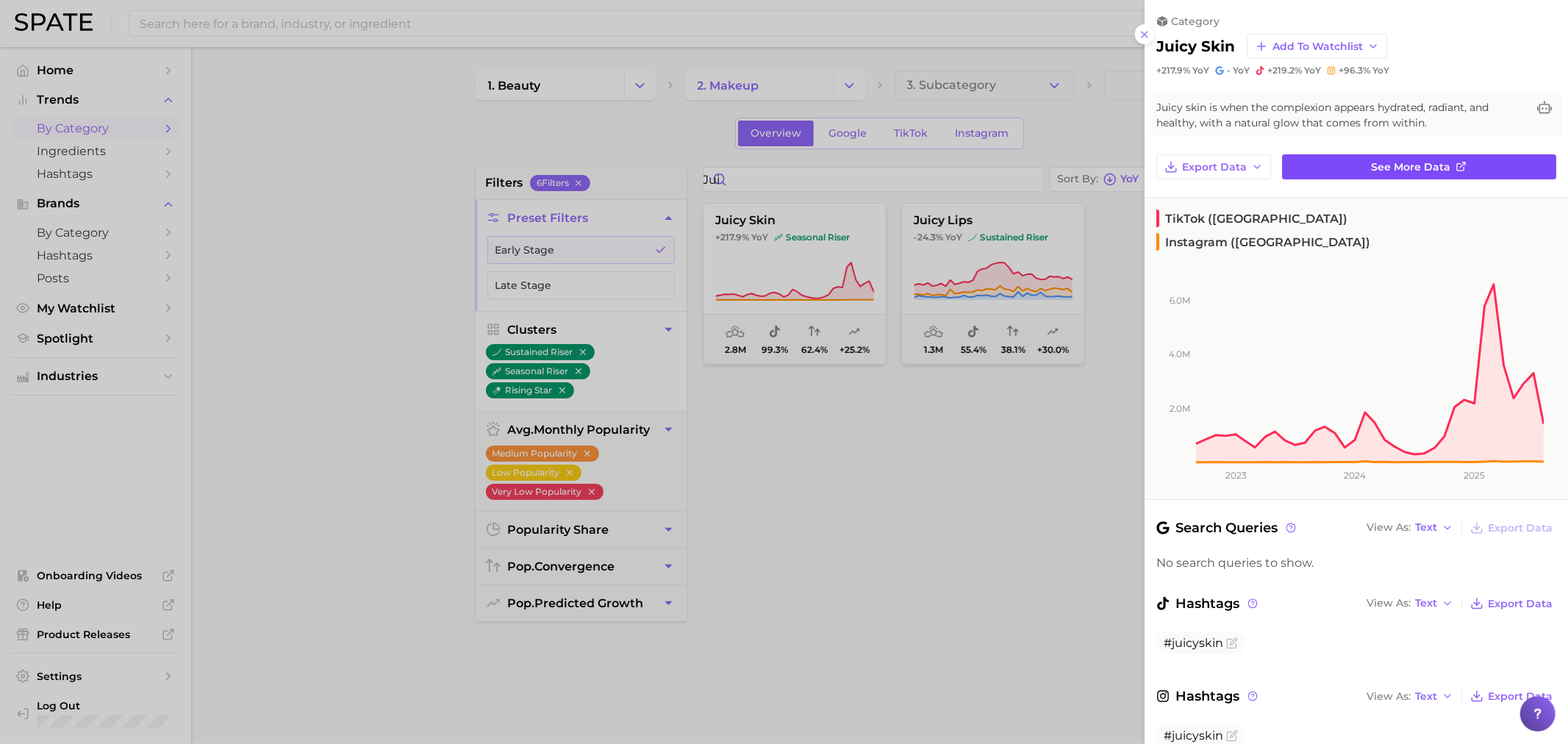
click at [1434, 167] on span "See more data" at bounding box center [1411, 168] width 79 height 13
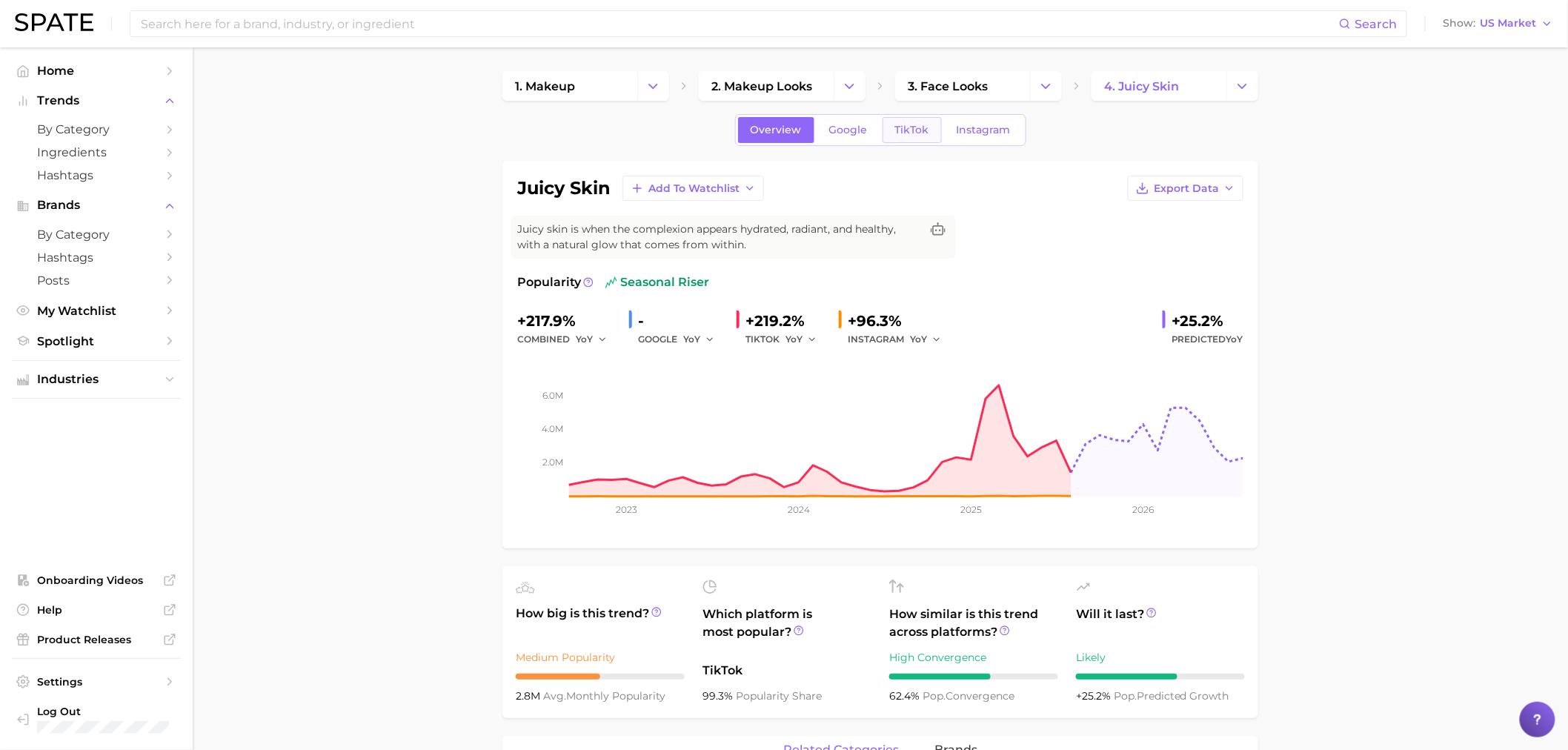
click at [906, 141] on link "TikTok" at bounding box center [912, 130] width 59 height 26
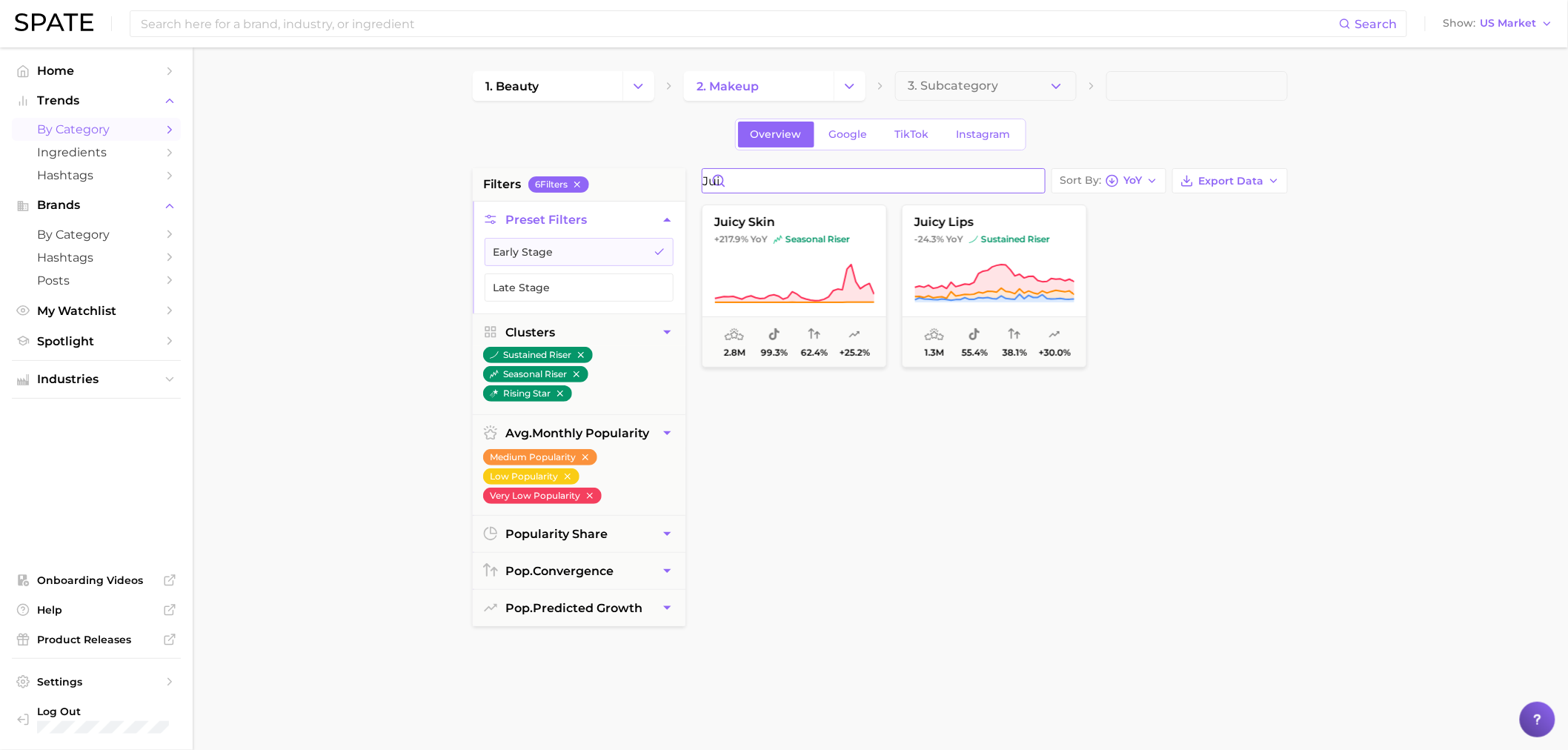
drag, startPoint x: 823, startPoint y: 187, endPoint x: 665, endPoint y: 179, distance: 158.2
click at [665, 179] on div "filters 6 Filter s Preset Filters Early Stage Late Stage Clusters sustained ris…" at bounding box center [884, 633] width 822 height 930
paste input "lip cream,"
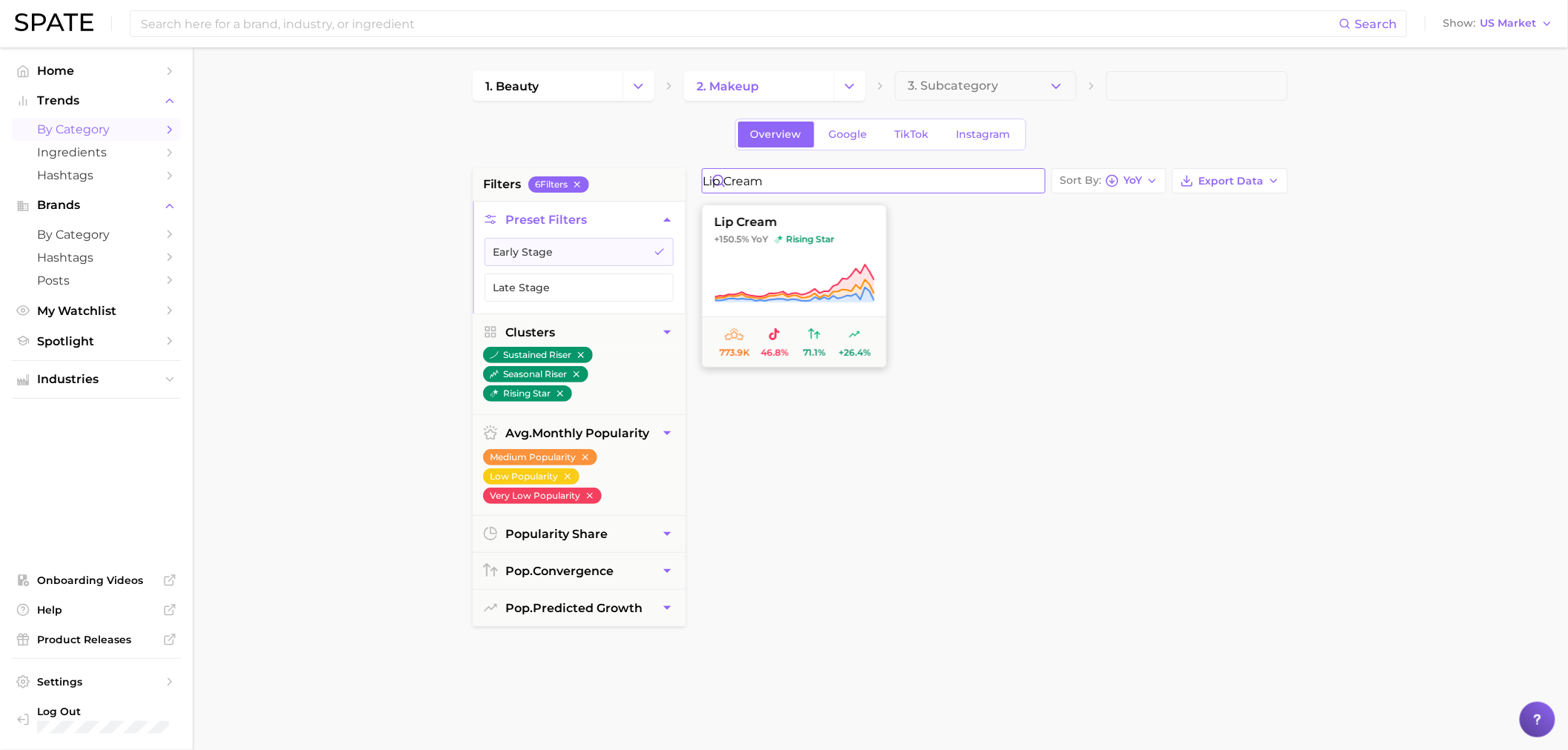
type input "lip cream"
click at [739, 293] on icon at bounding box center [795, 281] width 160 height 33
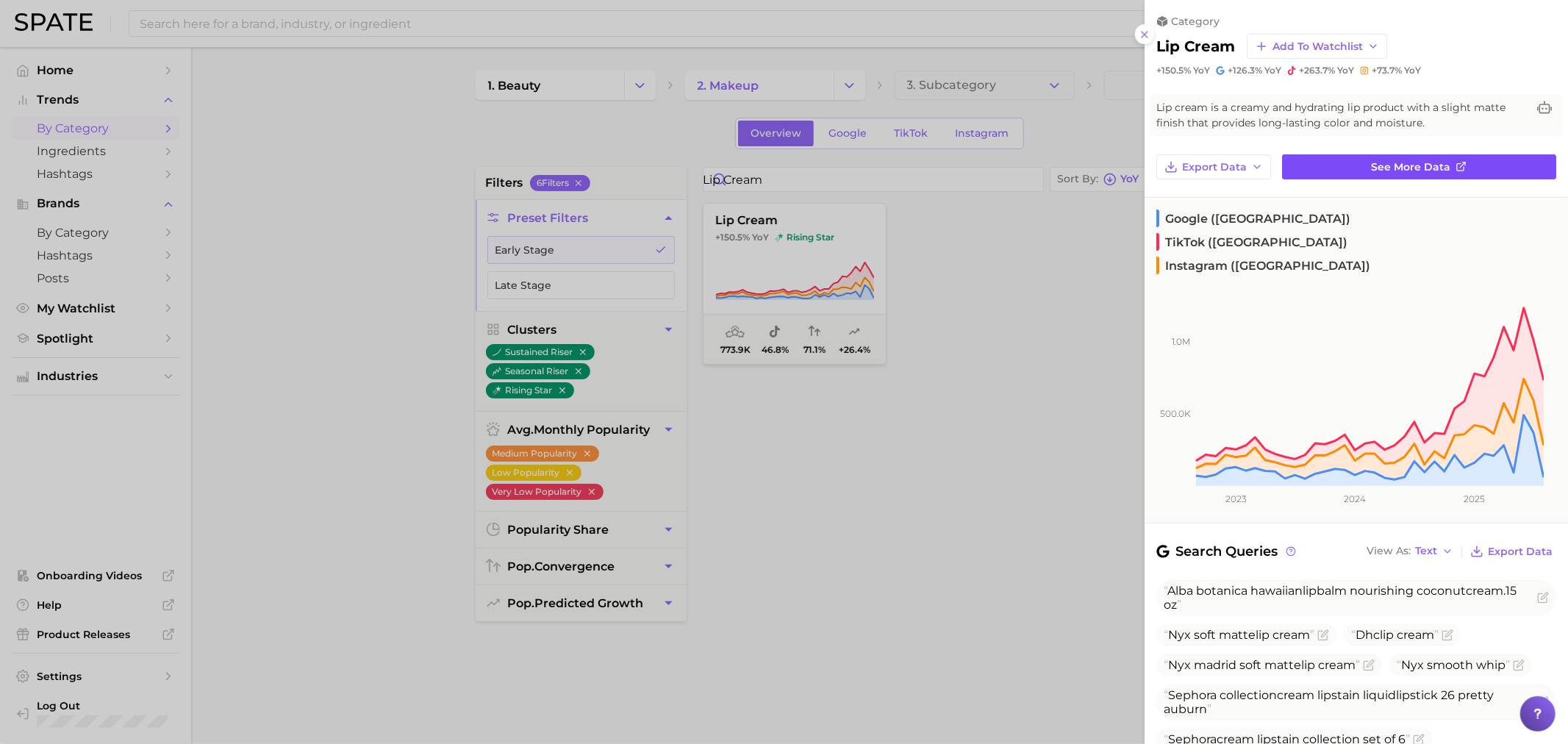
click at [1321, 154] on link "See more data" at bounding box center [1419, 167] width 275 height 25
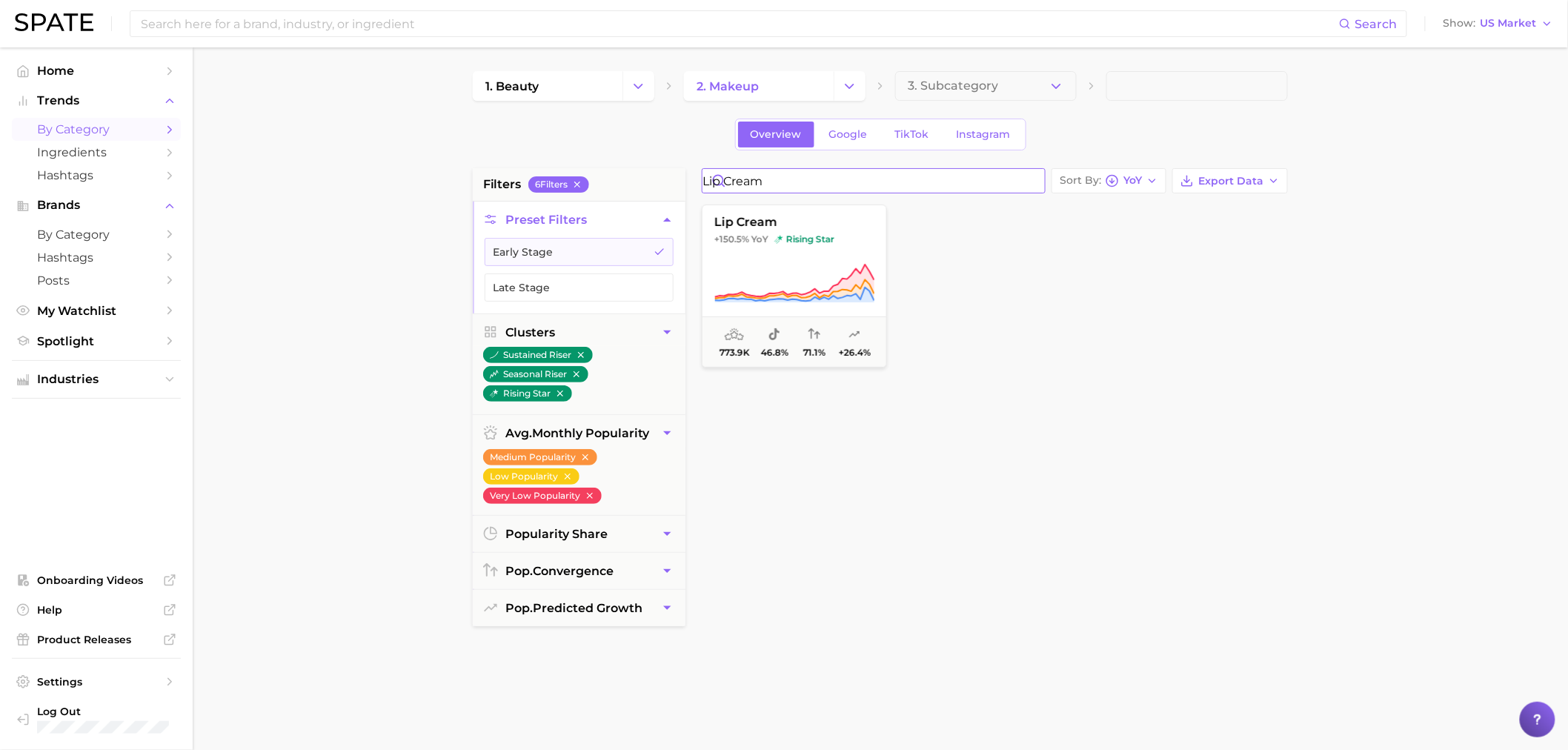
drag, startPoint x: 806, startPoint y: 172, endPoint x: 613, endPoint y: 183, distance: 193.3
click at [613, 183] on div "filters 6 Filter s Preset Filters Early Stage Late Stage Clusters sustained ris…" at bounding box center [884, 633] width 822 height 930
paste input "glossy look"
type input "glossy look"
click at [791, 291] on icon at bounding box center [795, 283] width 160 height 38
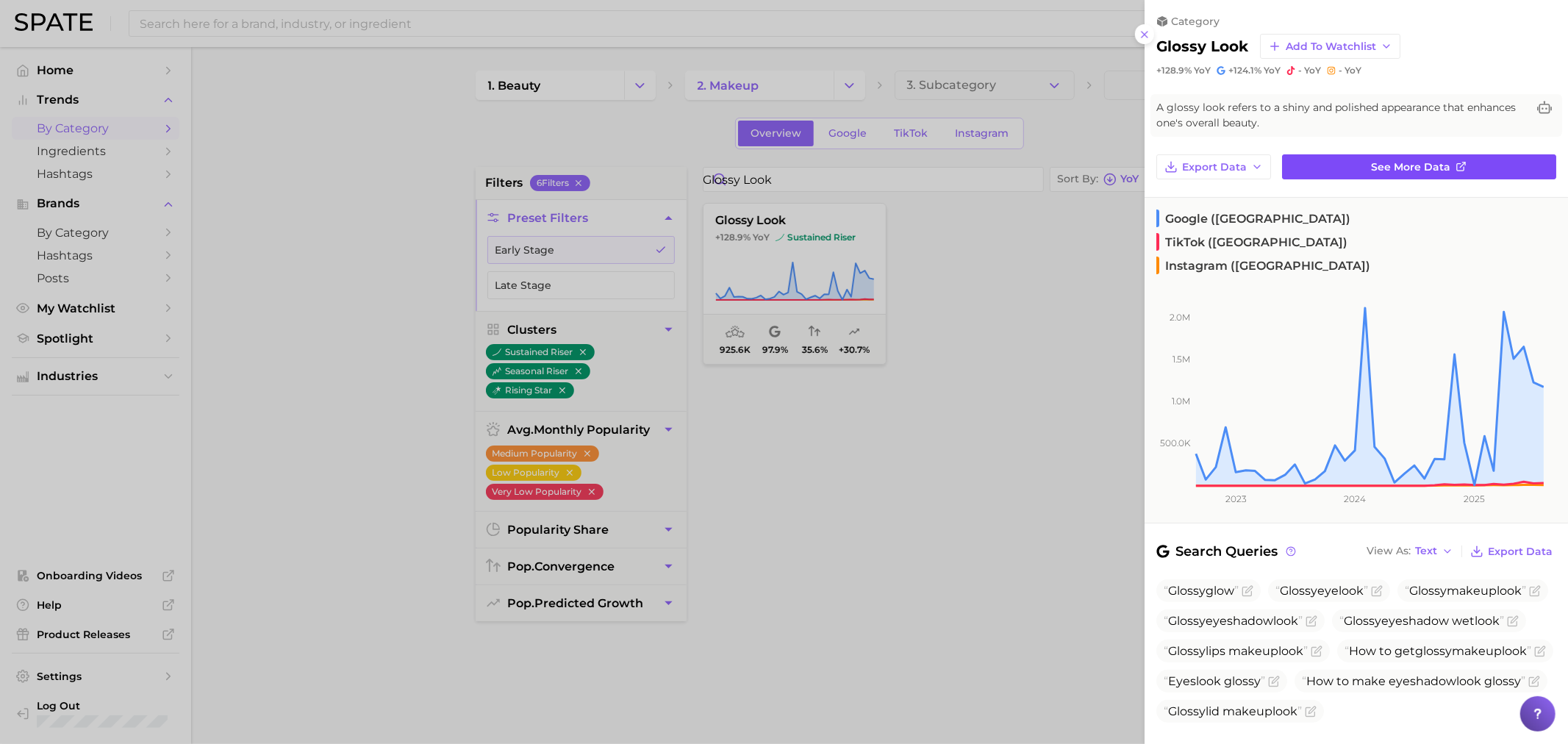
click at [1430, 155] on link "See more data" at bounding box center [1419, 167] width 275 height 25
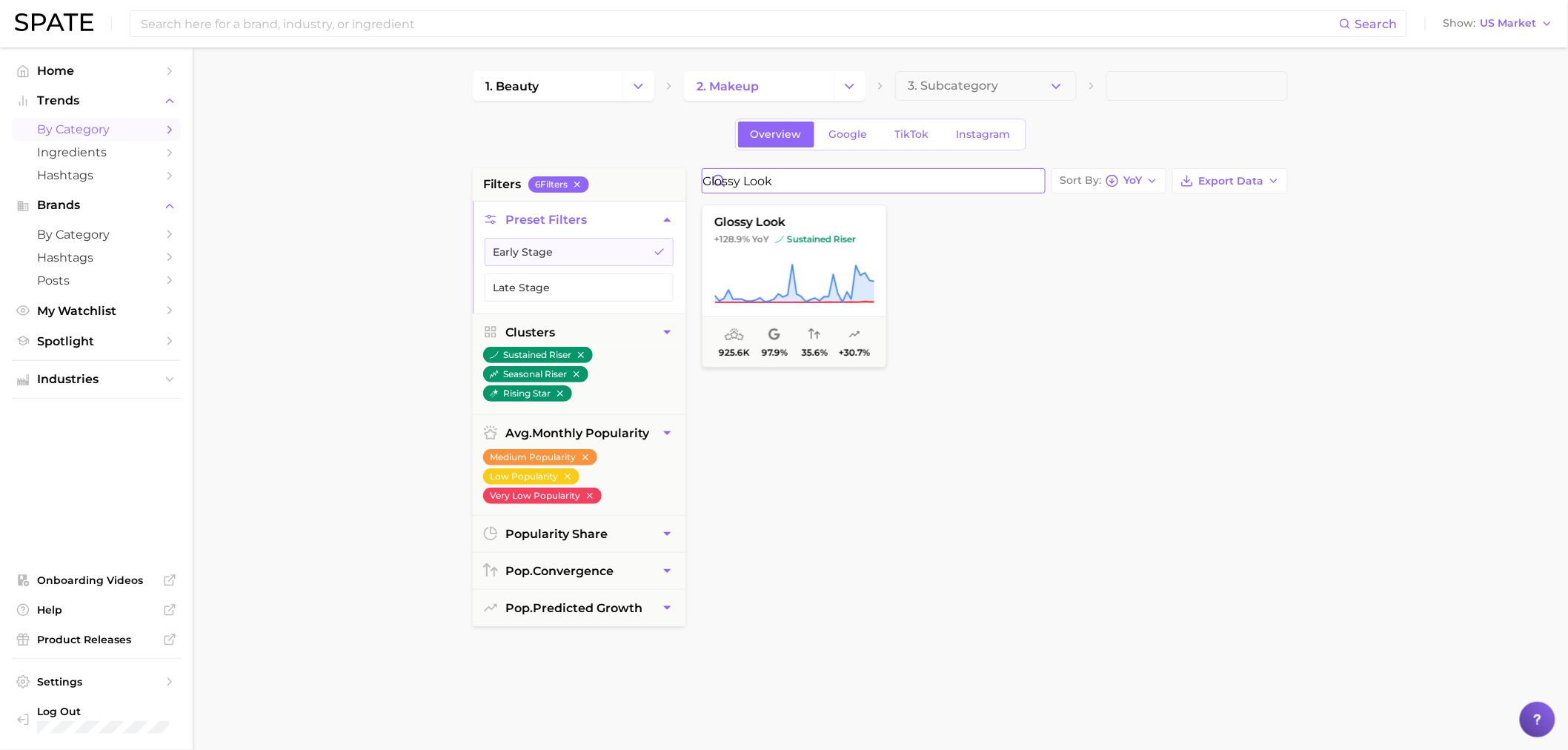
click at [803, 181] on input "glossy look" at bounding box center [873, 181] width 342 height 24
click at [796, 178] on input "glossy look" at bounding box center [873, 181] width 342 height 24
click at [818, 185] on input "glossy look" at bounding box center [873, 181] width 342 height 24
drag, startPoint x: 822, startPoint y: 185, endPoint x: 716, endPoint y: 184, distance: 106.0
click at [716, 184] on input "glossy look" at bounding box center [873, 181] width 342 height 24
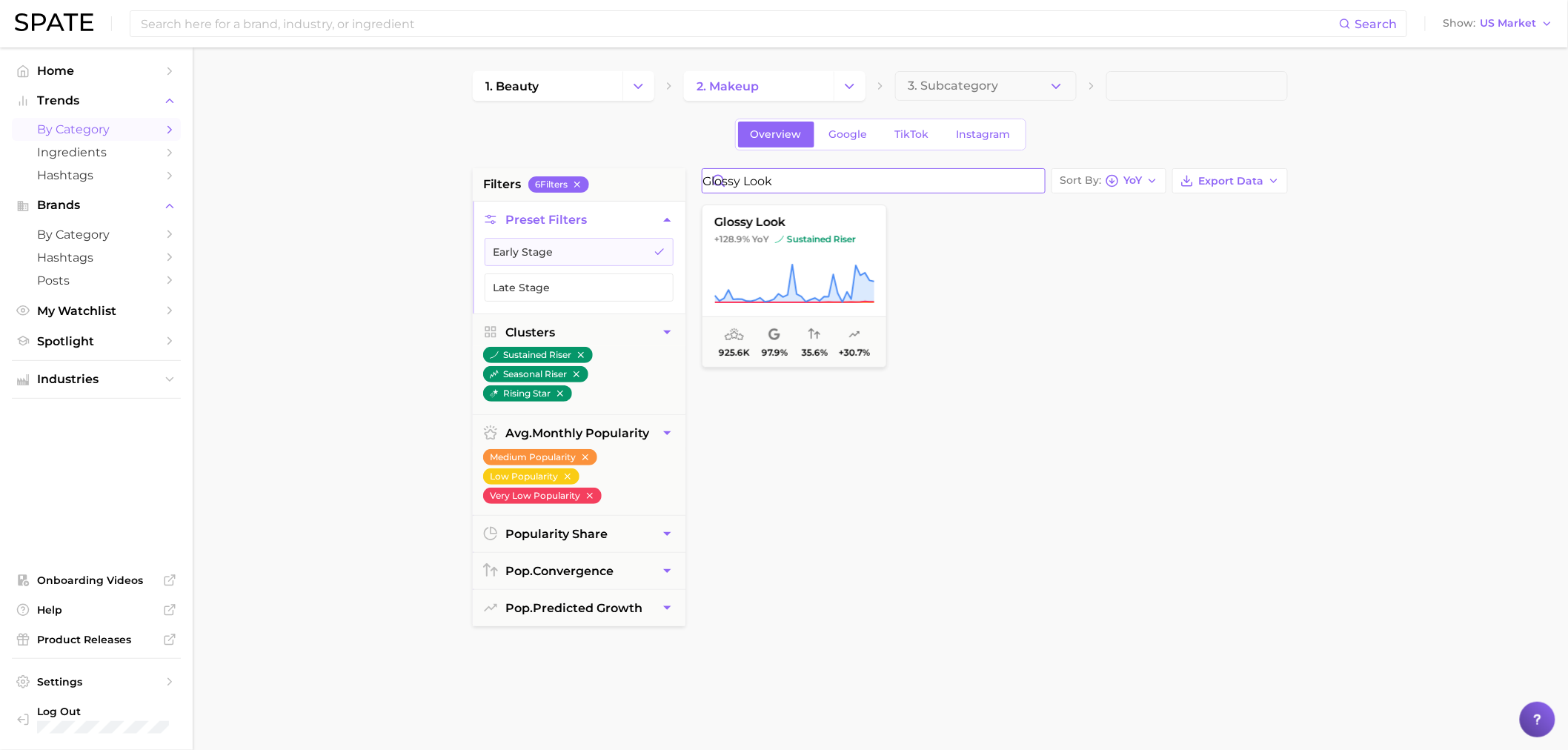
paste input "eyelash dye"
type input "eyelash dye"
click at [802, 282] on icon at bounding box center [794, 284] width 160 height 41
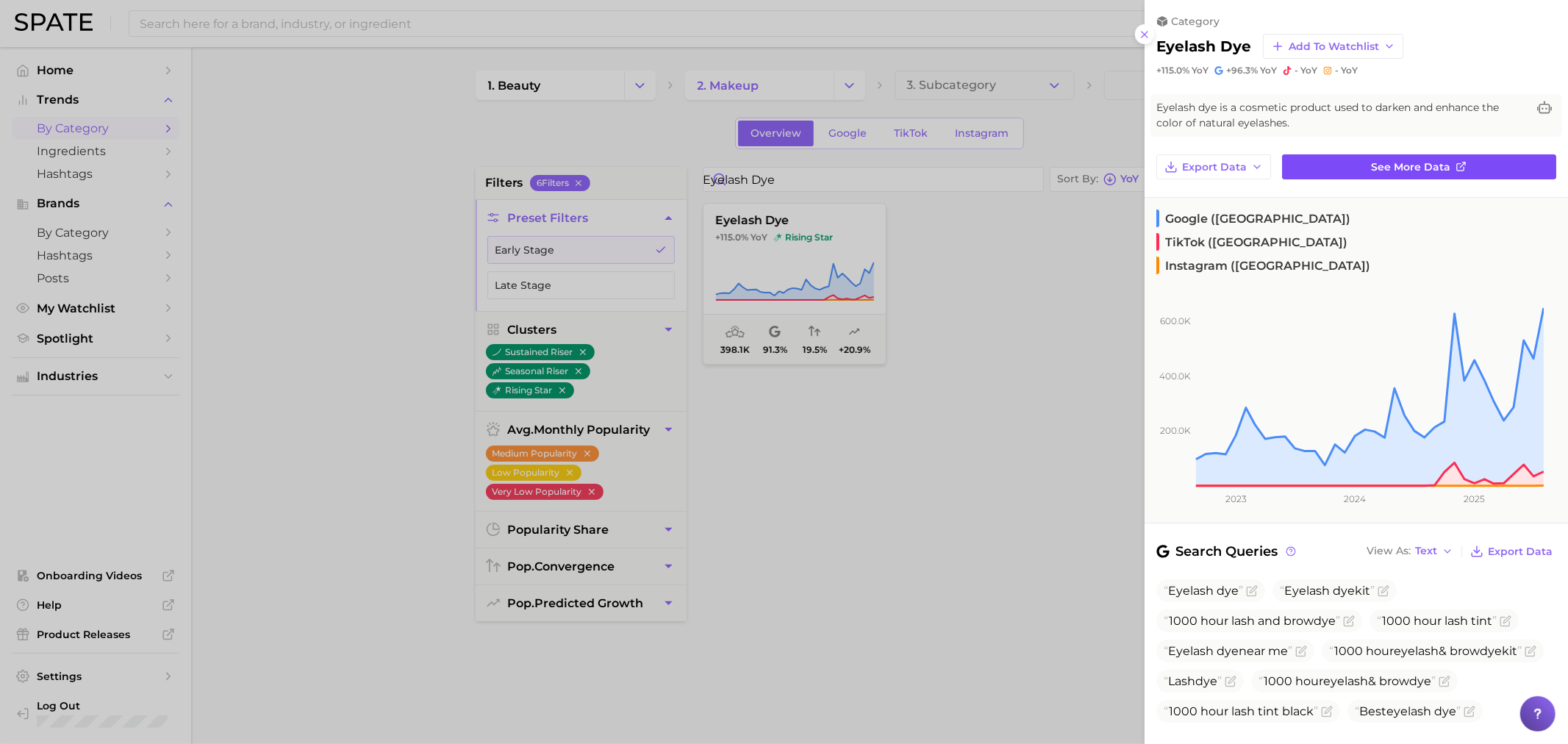
click at [1396, 172] on link "See more data" at bounding box center [1419, 167] width 275 height 25
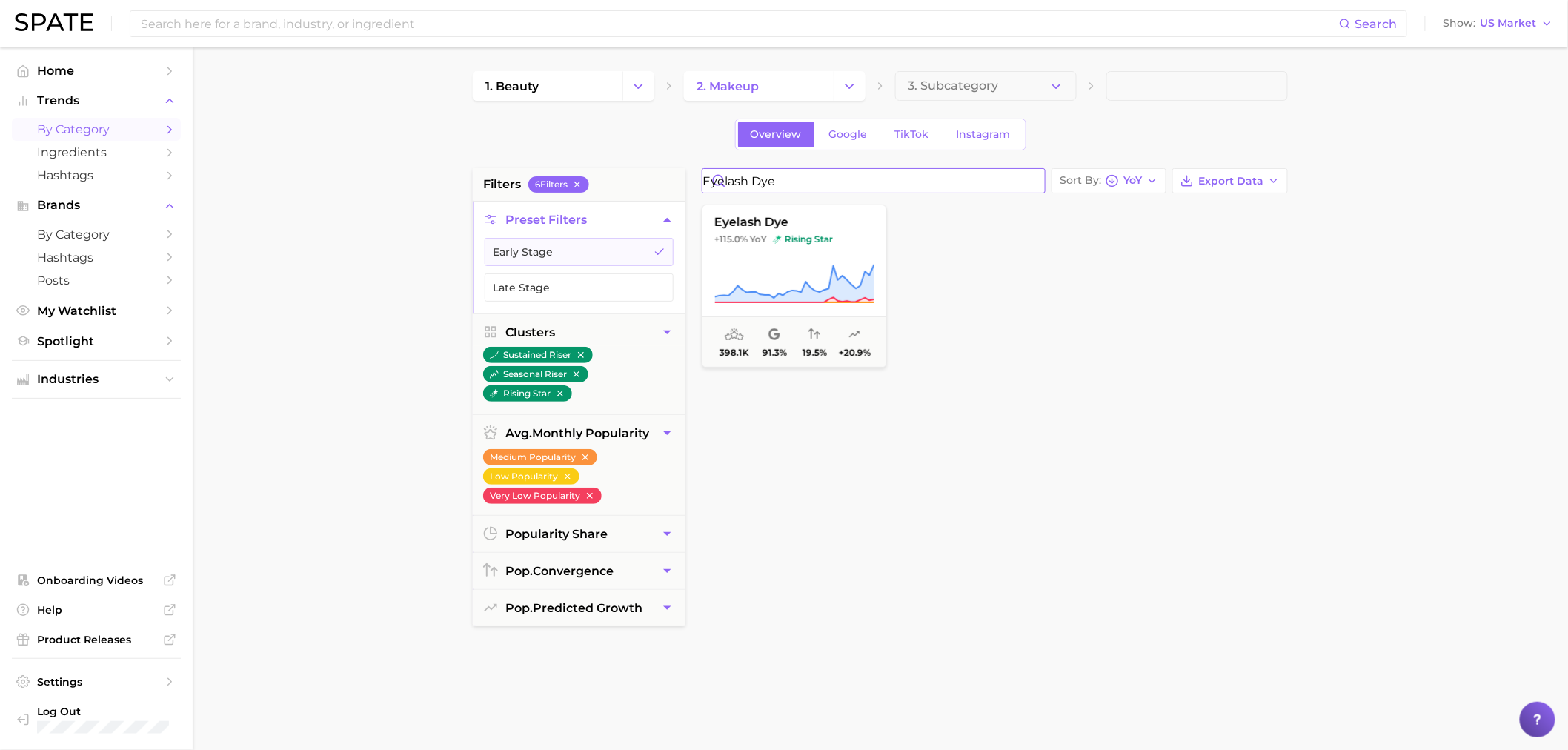
drag, startPoint x: 814, startPoint y: 180, endPoint x: 690, endPoint y: 184, distance: 124.1
click at [690, 184] on div "filters 6 Filter s Preset Filters Early Stage Late Stage Clusters sustained ris…" at bounding box center [884, 633] width 822 height 930
paste input "blurring powder"
type input "blurring powder"
click at [781, 286] on icon at bounding box center [794, 284] width 160 height 41
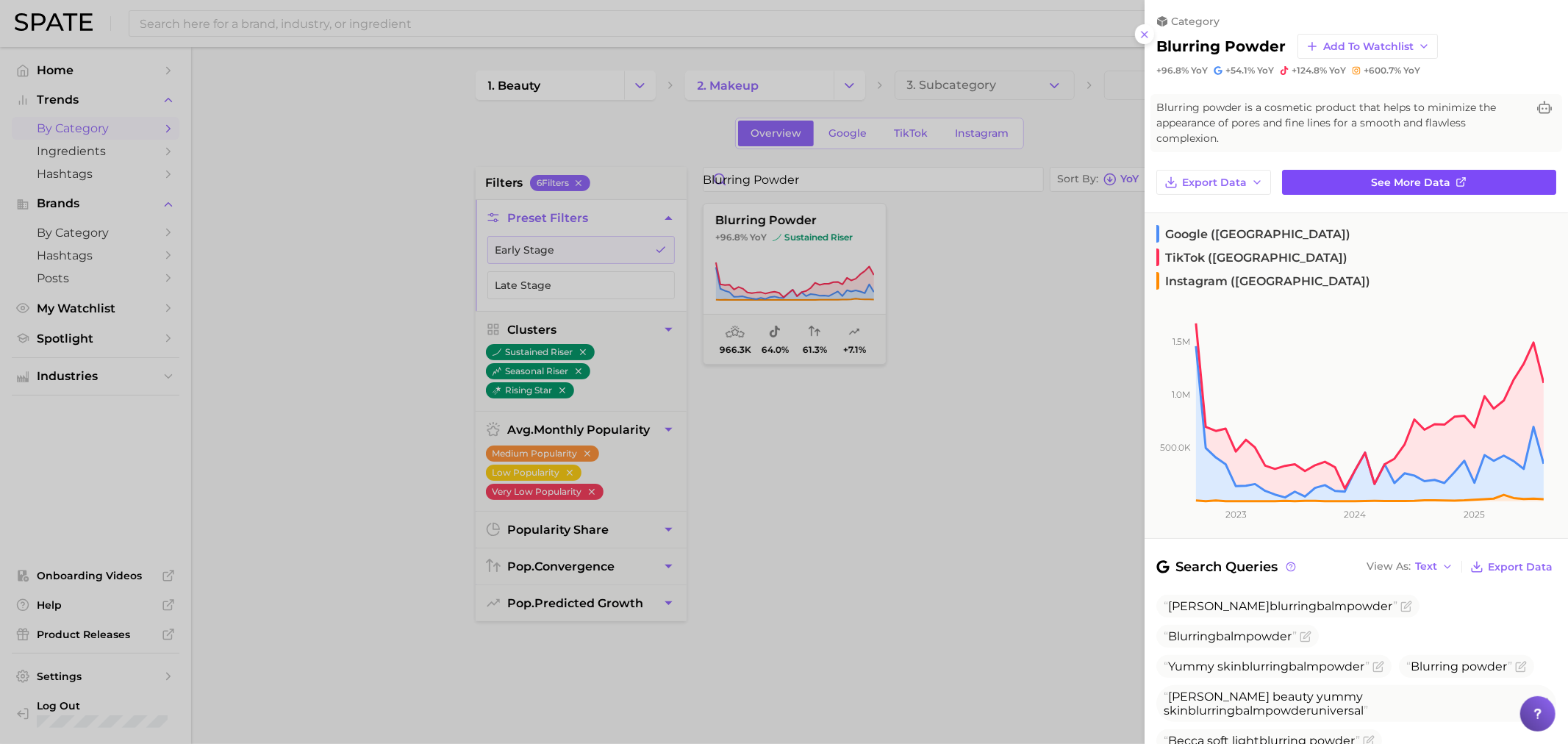
click at [1344, 174] on link "See more data" at bounding box center [1419, 183] width 275 height 25
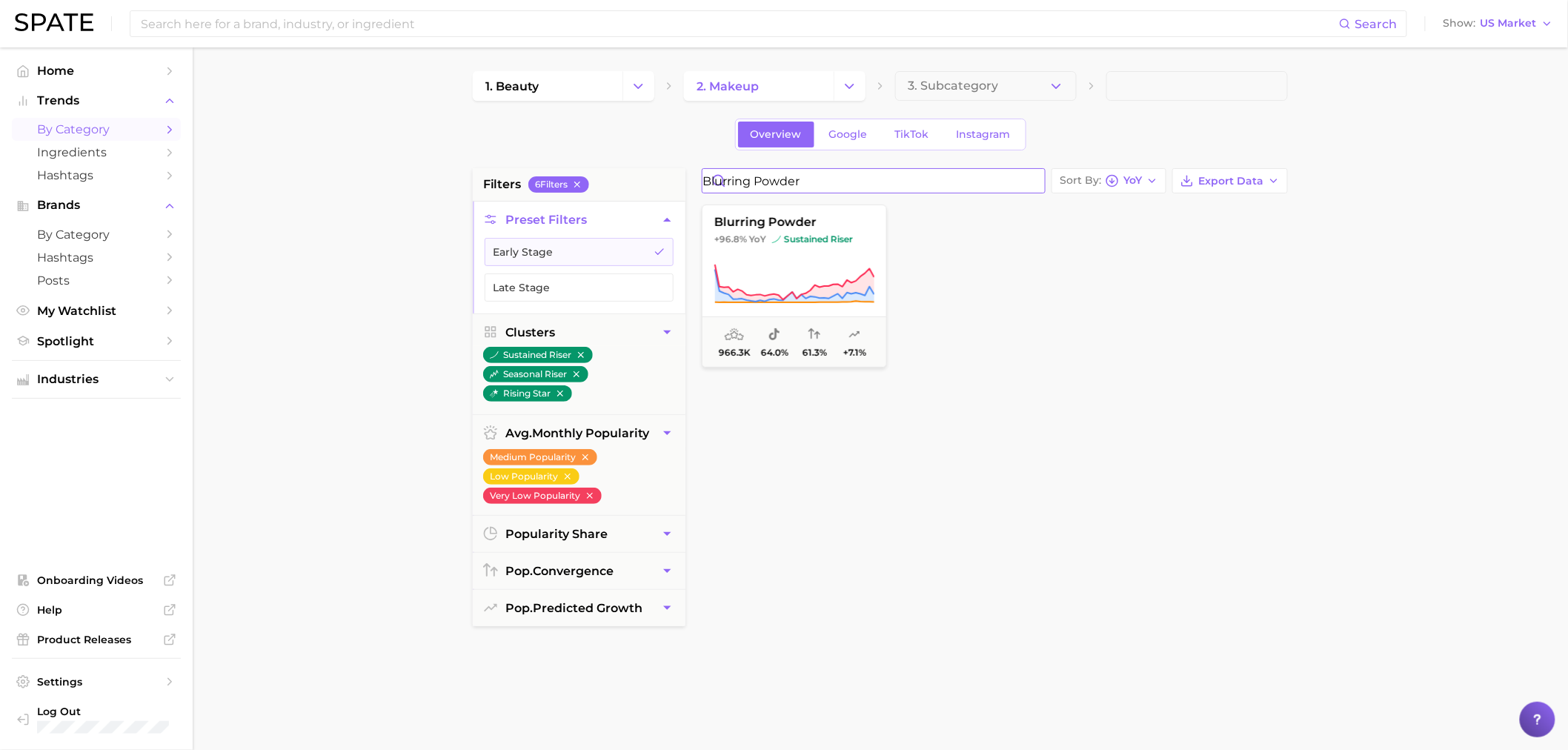
drag, startPoint x: 854, startPoint y: 175, endPoint x: 572, endPoint y: 198, distance: 282.9
click at [572, 198] on div "filters 6 Filter s Preset Filters Early Stage Late Stage Clusters sustained ris…" at bounding box center [884, 633] width 822 height 930
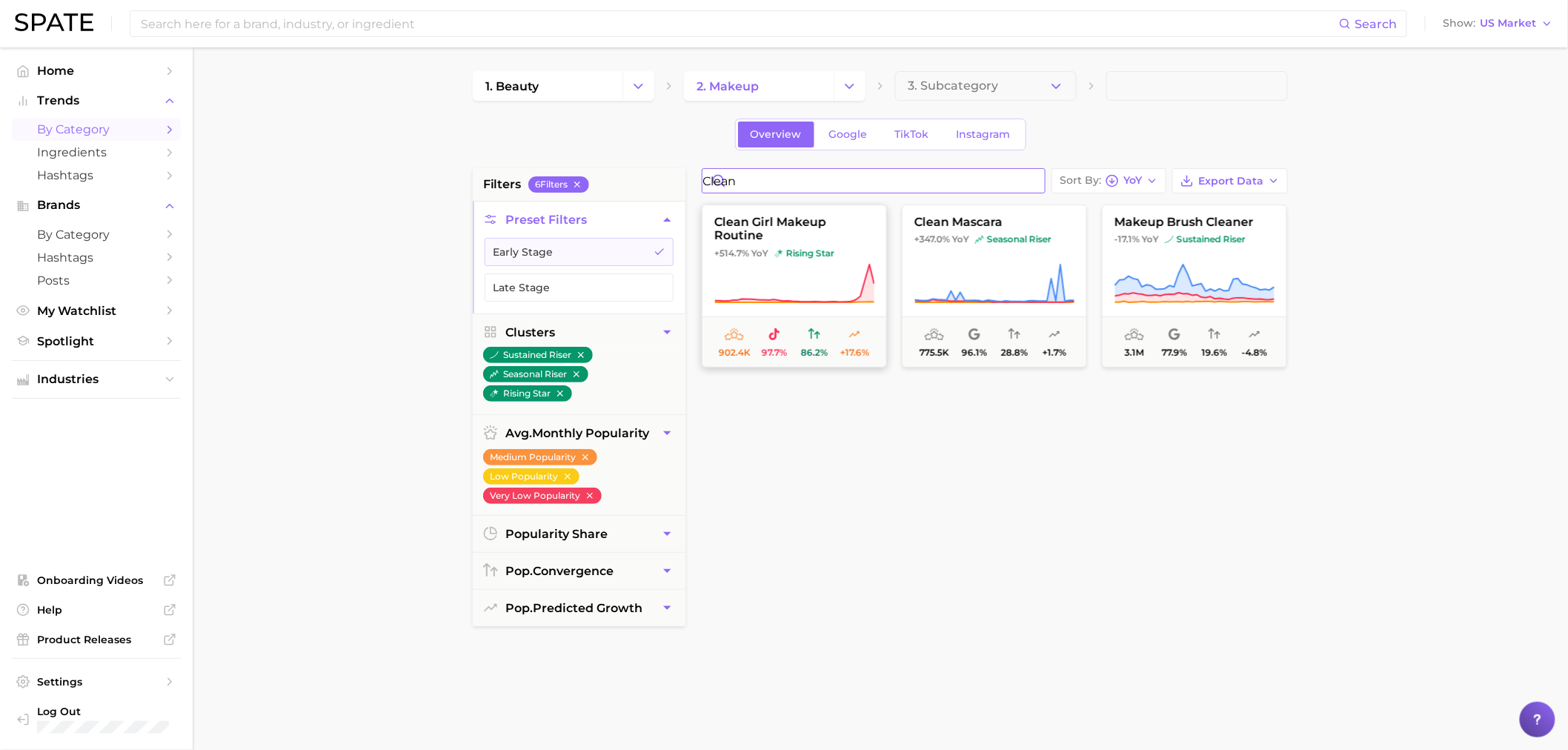
type input "clean"
click at [790, 270] on icon at bounding box center [794, 284] width 160 height 41
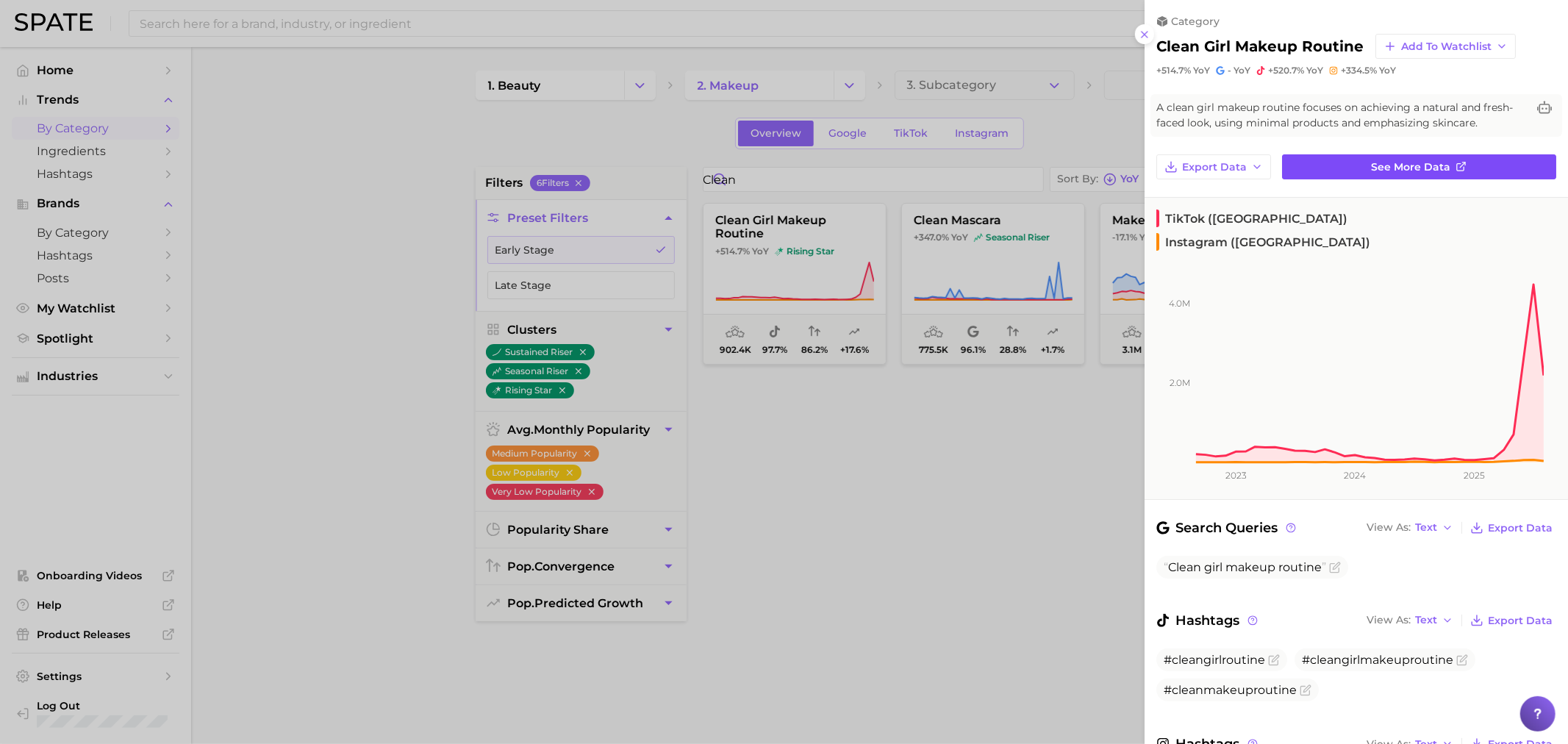
click at [1327, 159] on link "See more data" at bounding box center [1419, 167] width 275 height 25
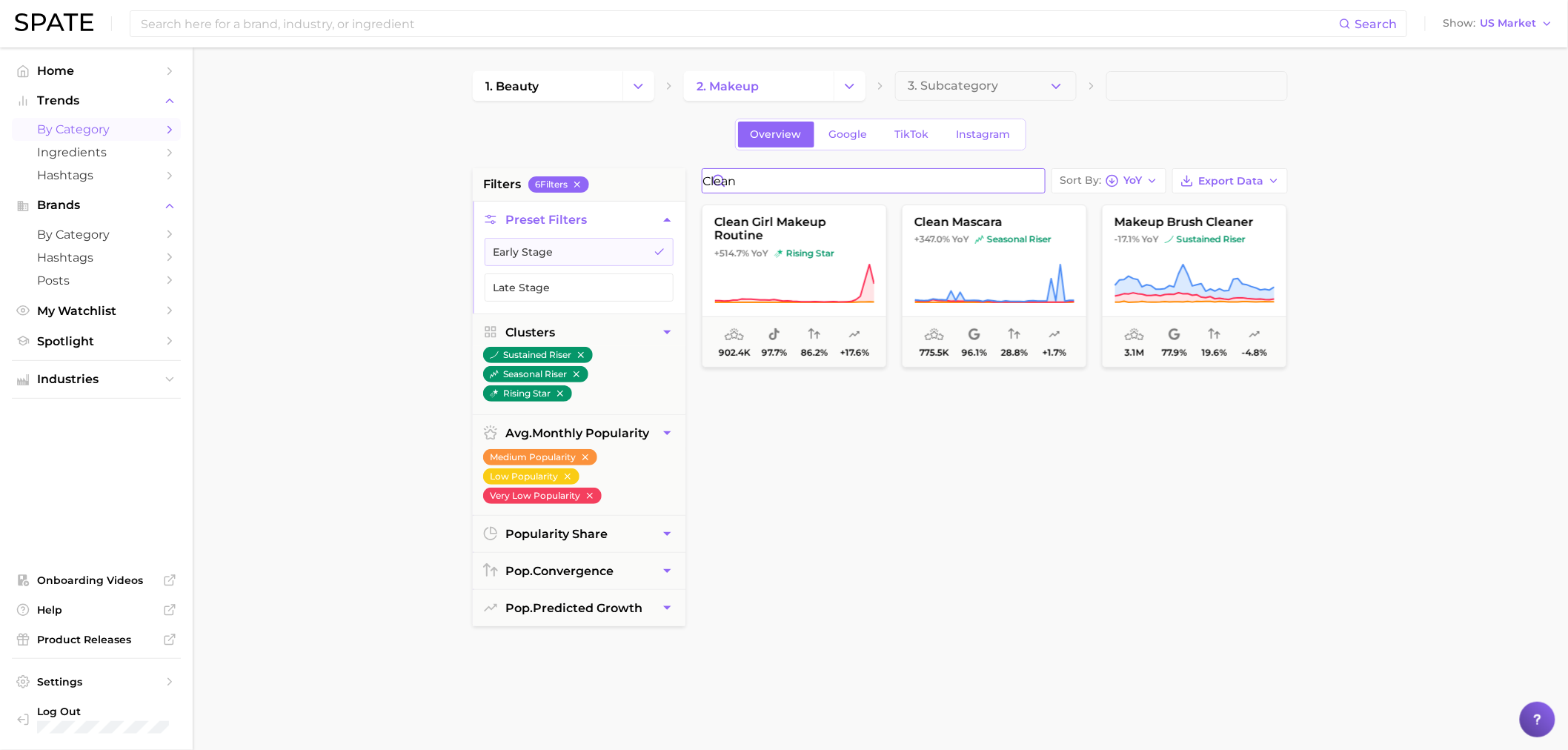
drag, startPoint x: 833, startPoint y: 180, endPoint x: 613, endPoint y: 180, distance: 220.0
click at [613, 180] on div "filters 6 Filter s Preset Filters Early Stage Late Stage Clusters sustained ris…" at bounding box center [884, 633] width 822 height 930
paste input "ushion concealer"
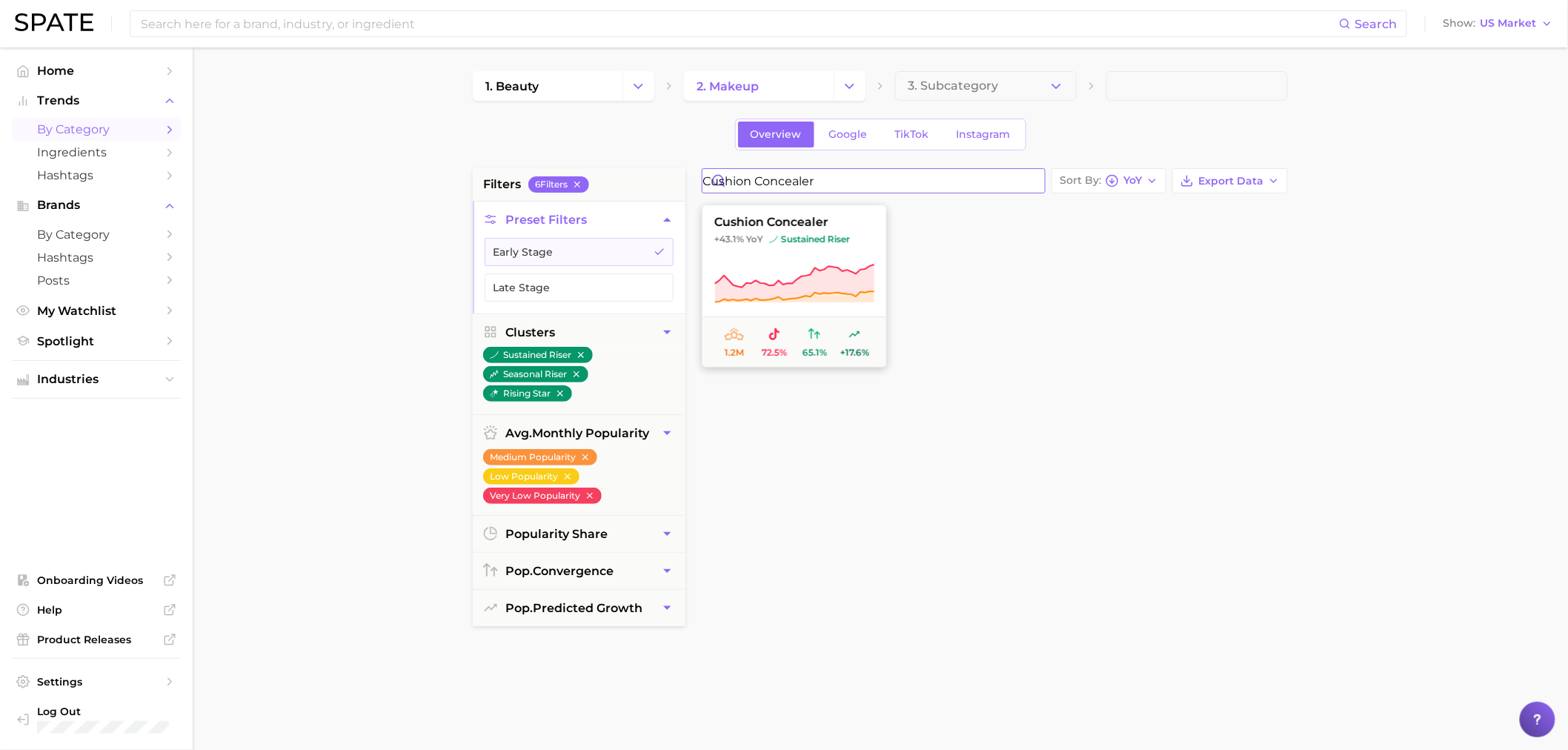
type input "cushion concealer"
click at [858, 234] on span "+43.1% YoY sustained riser" at bounding box center [794, 239] width 183 height 12
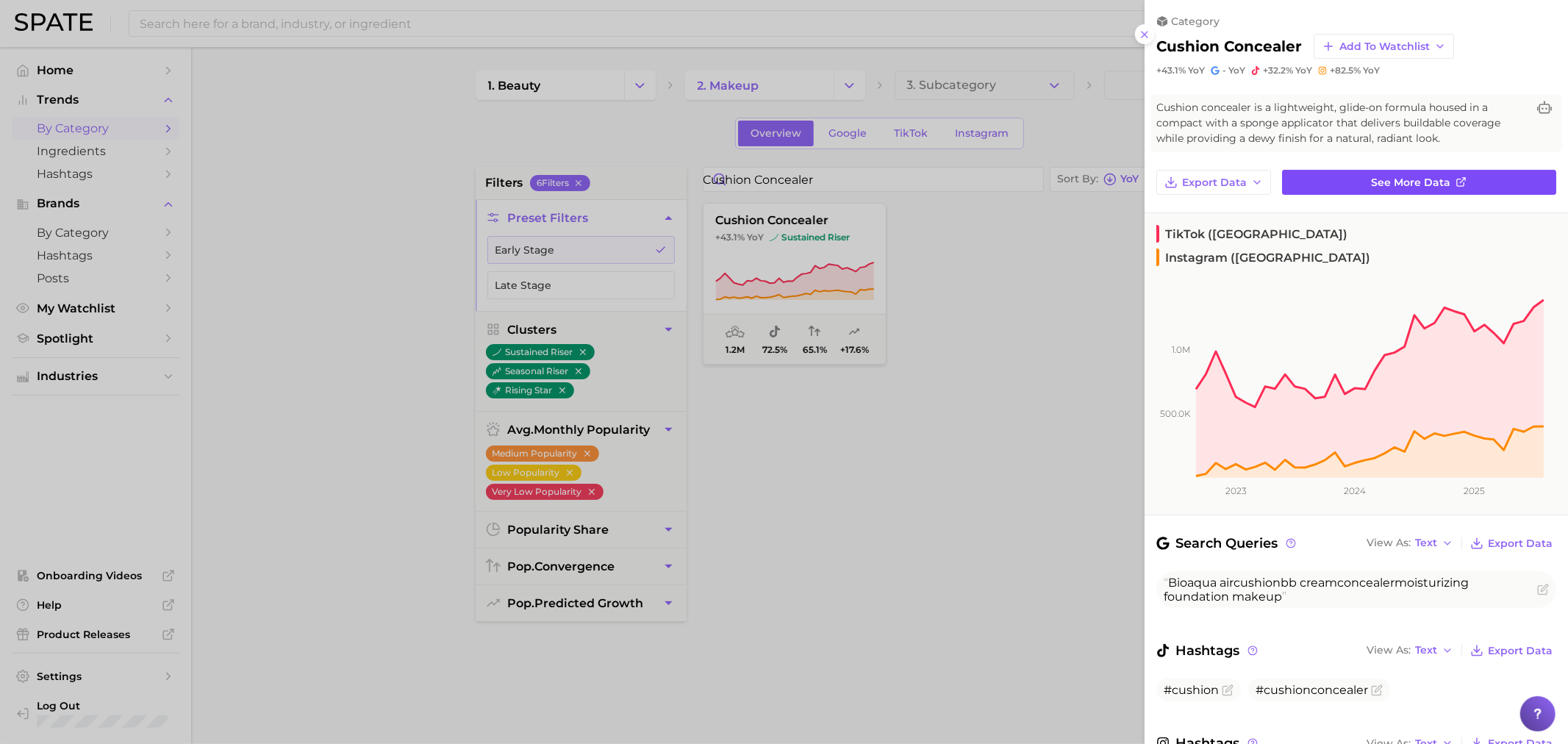
click at [1362, 175] on link "See more data" at bounding box center [1419, 183] width 275 height 25
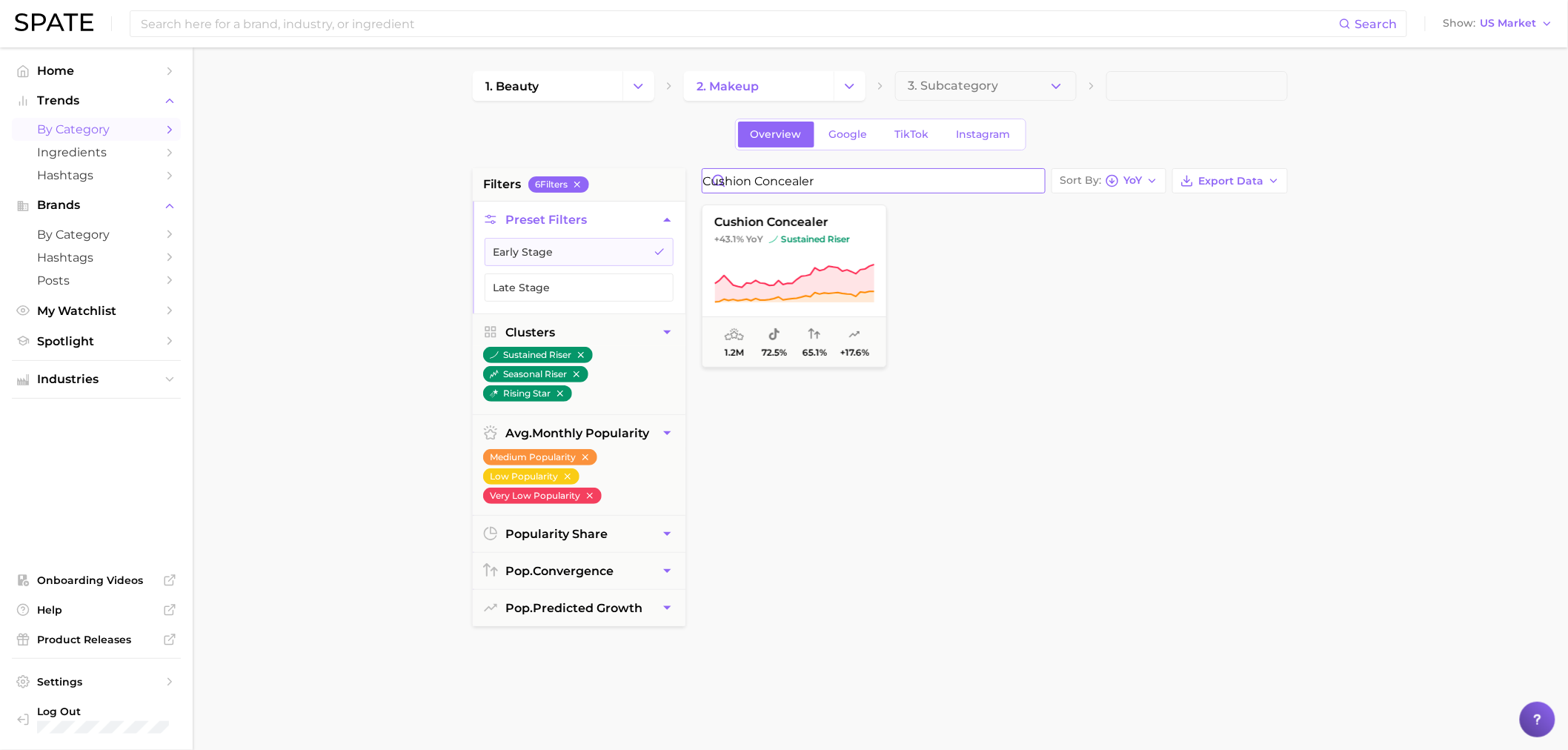
drag, startPoint x: 854, startPoint y: 178, endPoint x: 550, endPoint y: 168, distance: 304.2
click at [550, 168] on div "filters 6 Filter s Preset Filters Early Stage Late Stage Clusters sustained ris…" at bounding box center [884, 633] width 822 height 930
paste input "butter skin look"
type input "butter skin look"
click at [749, 270] on icon at bounding box center [794, 284] width 160 height 41
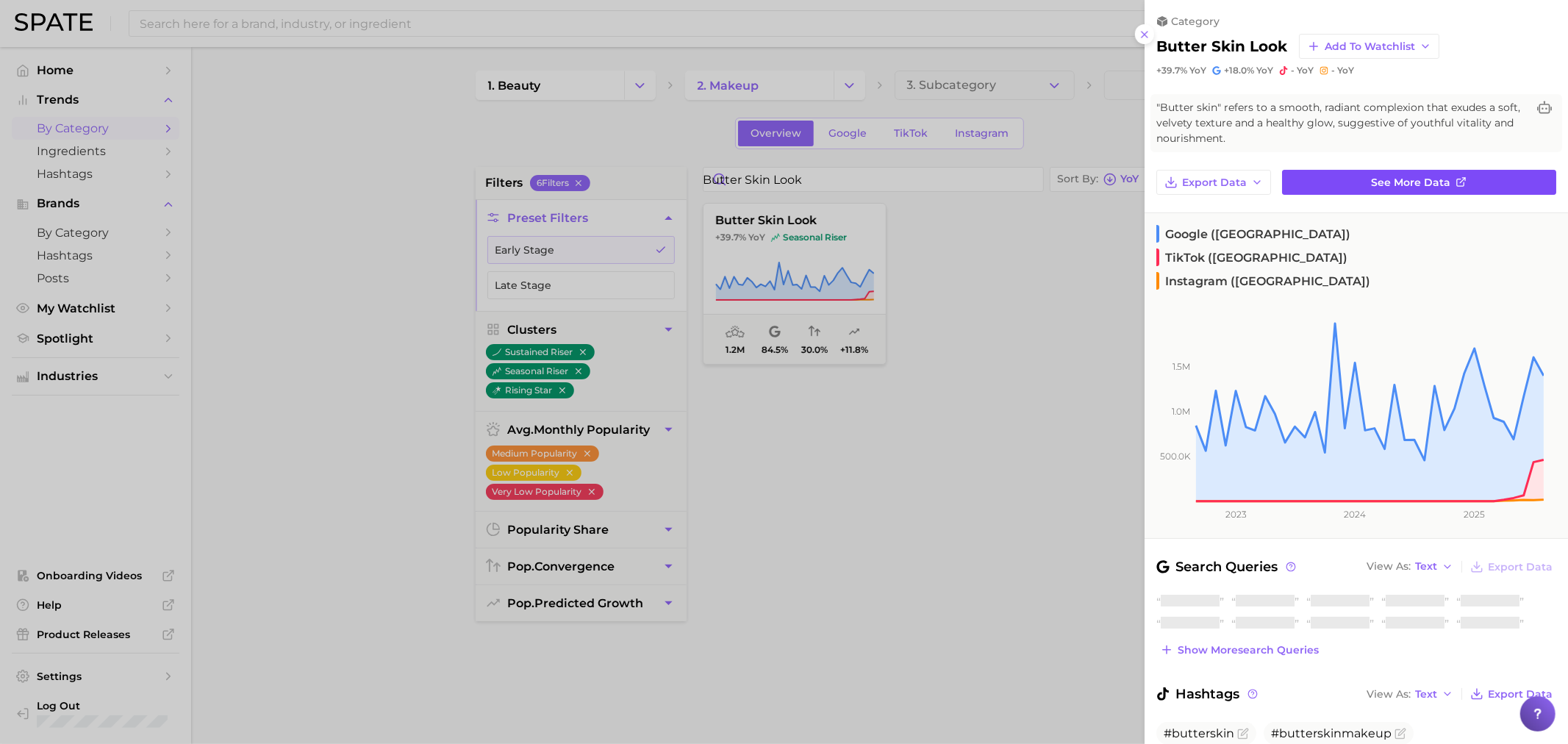
click at [1422, 185] on span "See more data" at bounding box center [1411, 183] width 79 height 13
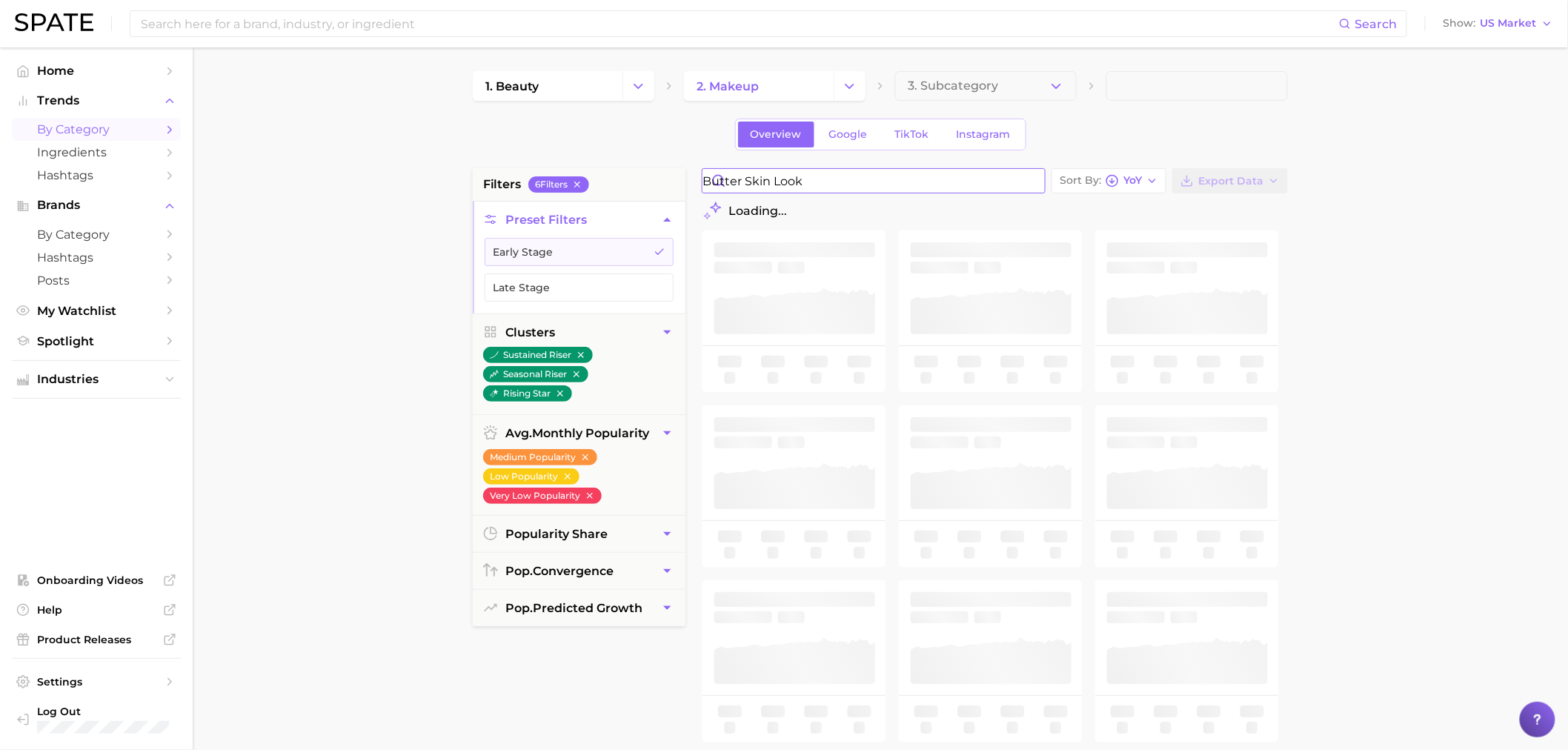
drag, startPoint x: 849, startPoint y: 185, endPoint x: 625, endPoint y: 175, distance: 224.2
click at [625, 176] on div "filters 6 Filter s Preset Filters Early Stage Late Stage Clusters sustained ris…" at bounding box center [884, 633] width 822 height 930
paste input "matte lips"
type input "matte lips"
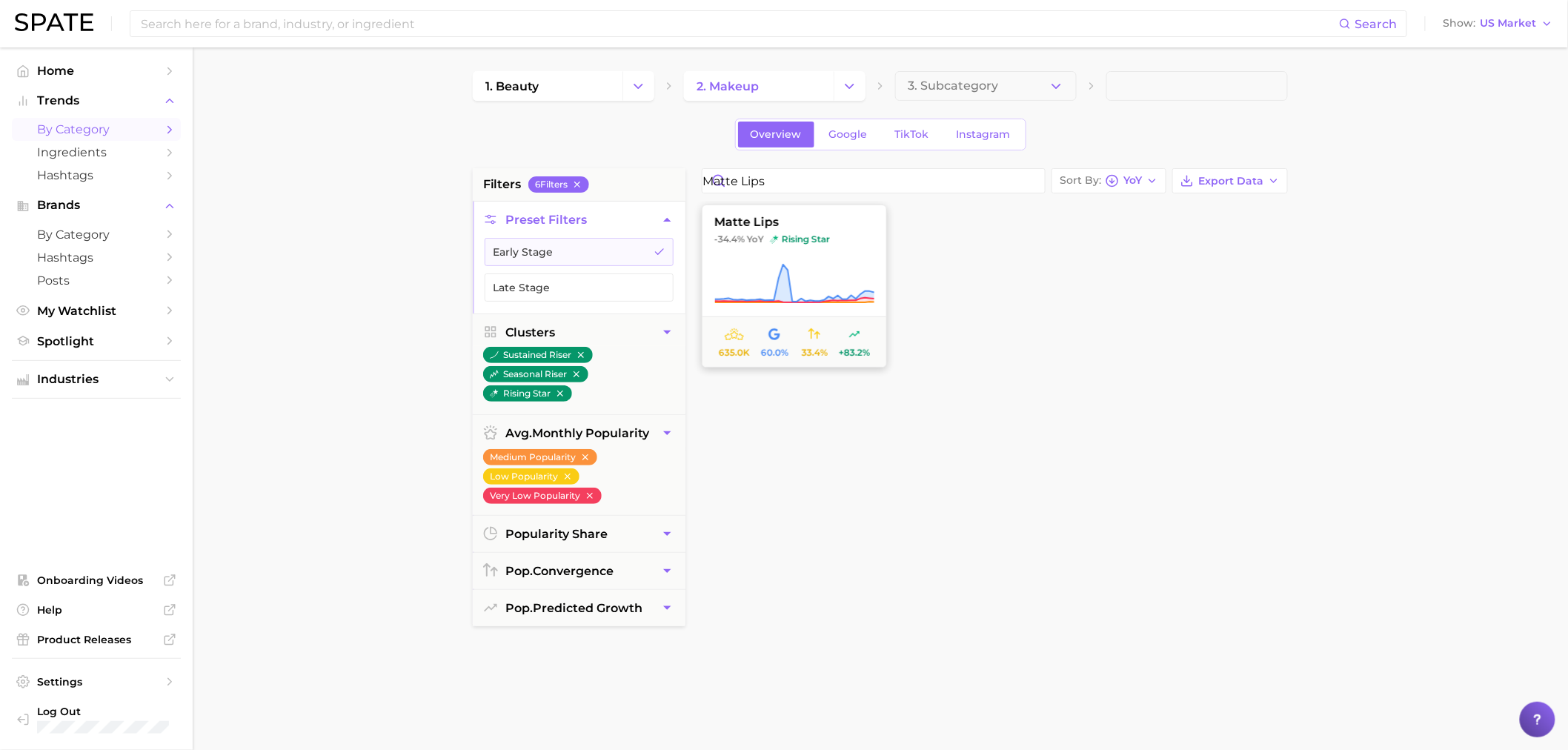
click at [805, 265] on icon at bounding box center [794, 284] width 160 height 41
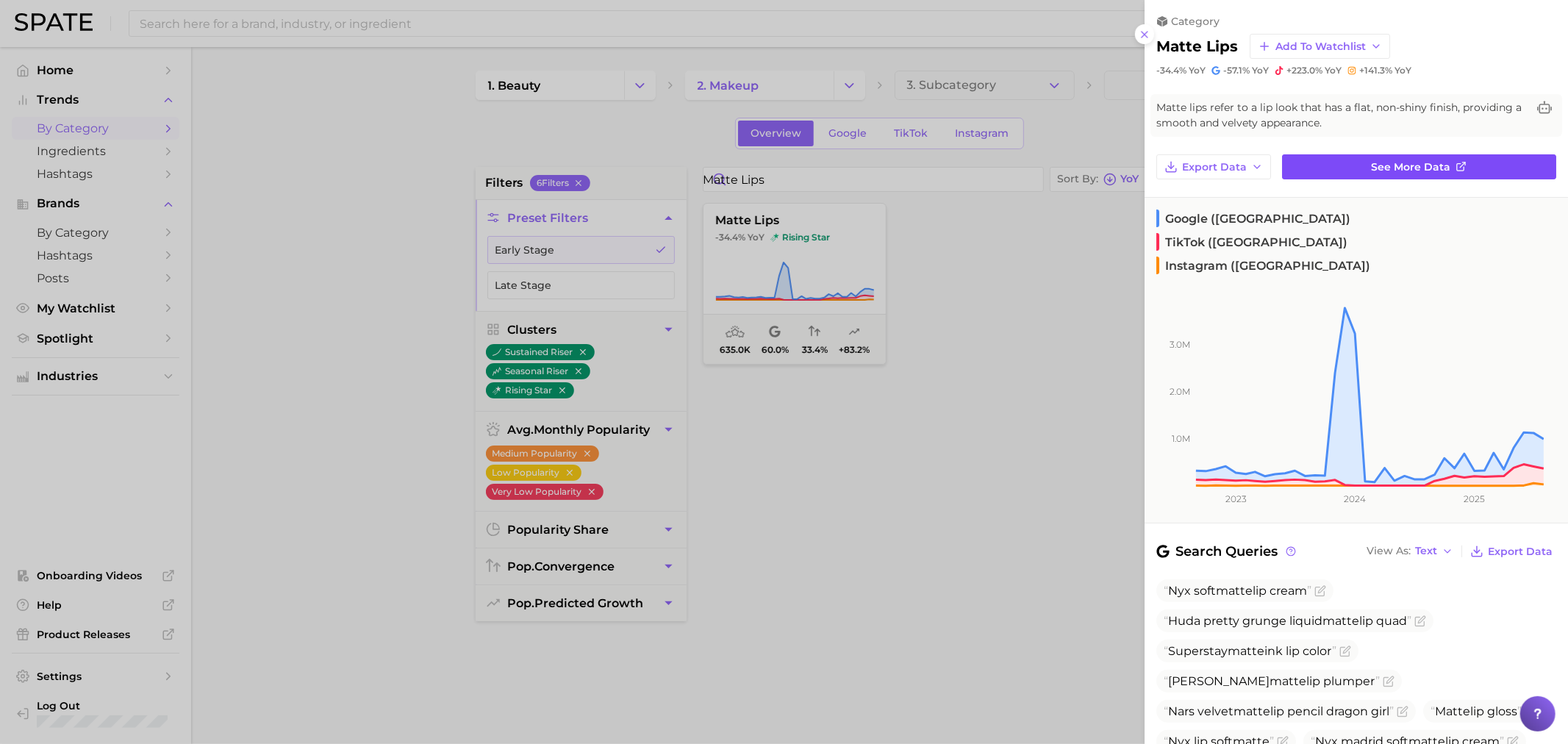
click at [1372, 170] on span "See more data" at bounding box center [1411, 168] width 79 height 13
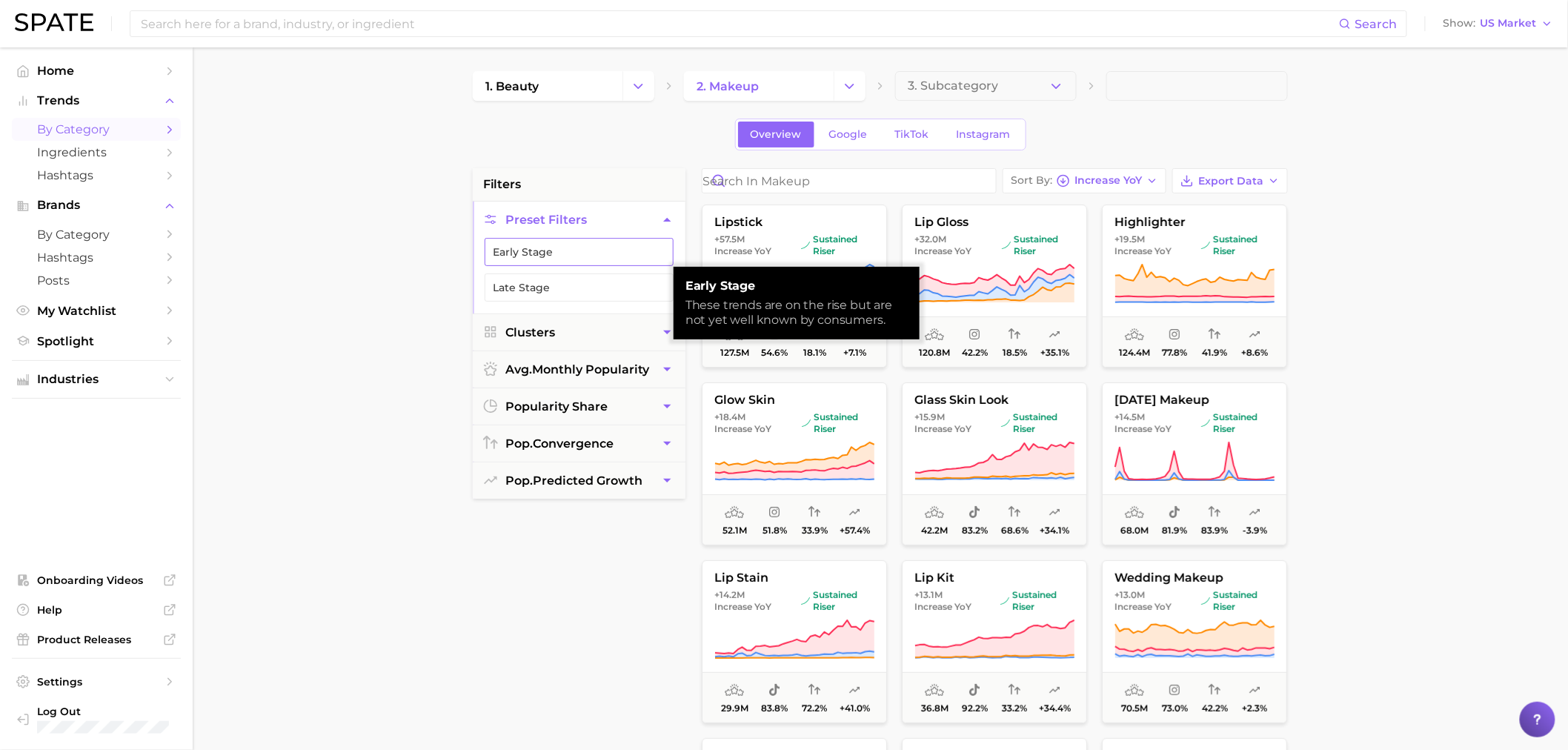
click at [536, 251] on button "Early Stage" at bounding box center [579, 251] width 189 height 28
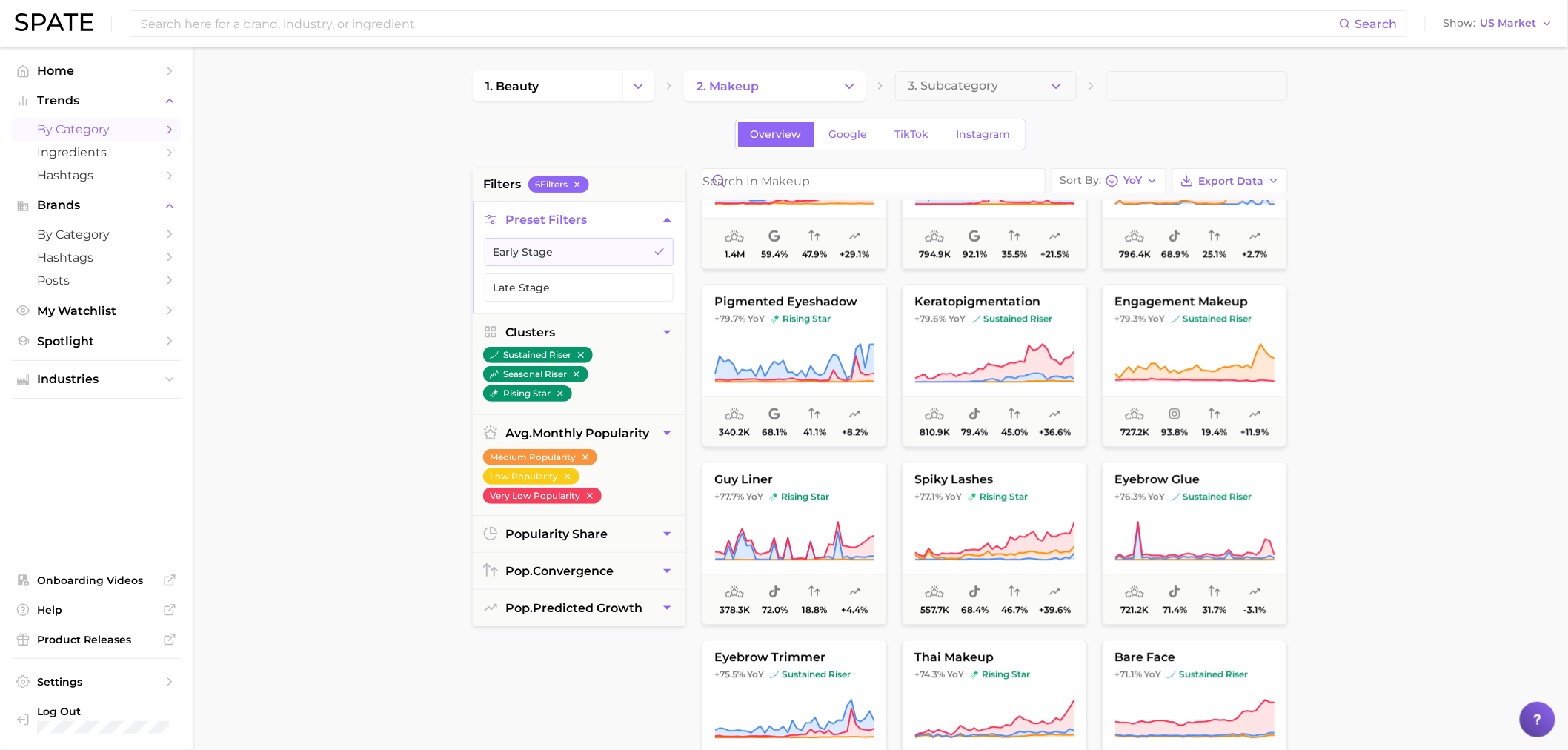
drag, startPoint x: 542, startPoint y: 0, endPoint x: 359, endPoint y: 142, distance: 231.6
click at [359, 142] on main "1. beauty 2. makeup 3. Subcategory Overview Google TikTok Instagram filters 6 F…" at bounding box center [881, 610] width 1376 height 1125
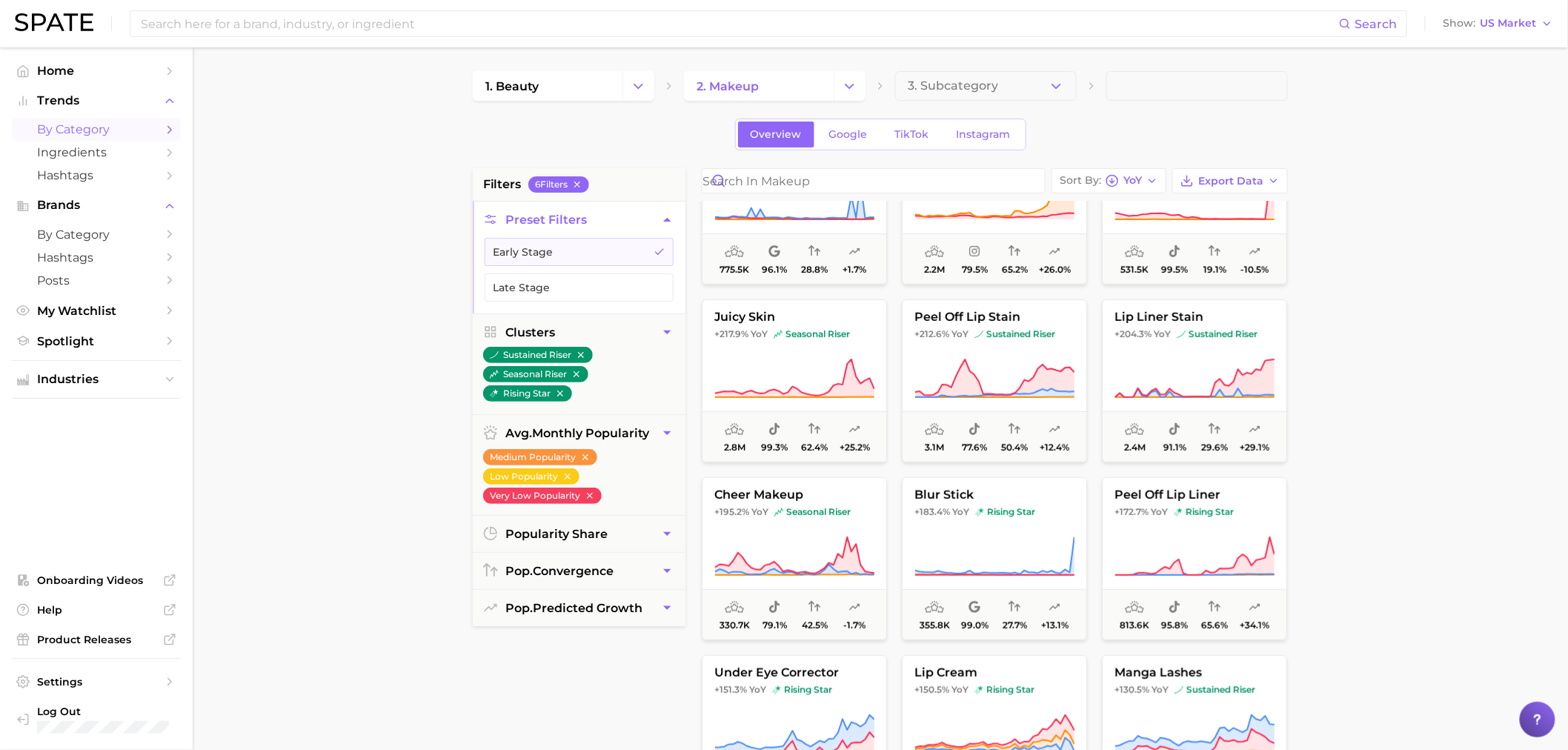
scroll to position [121, 0]
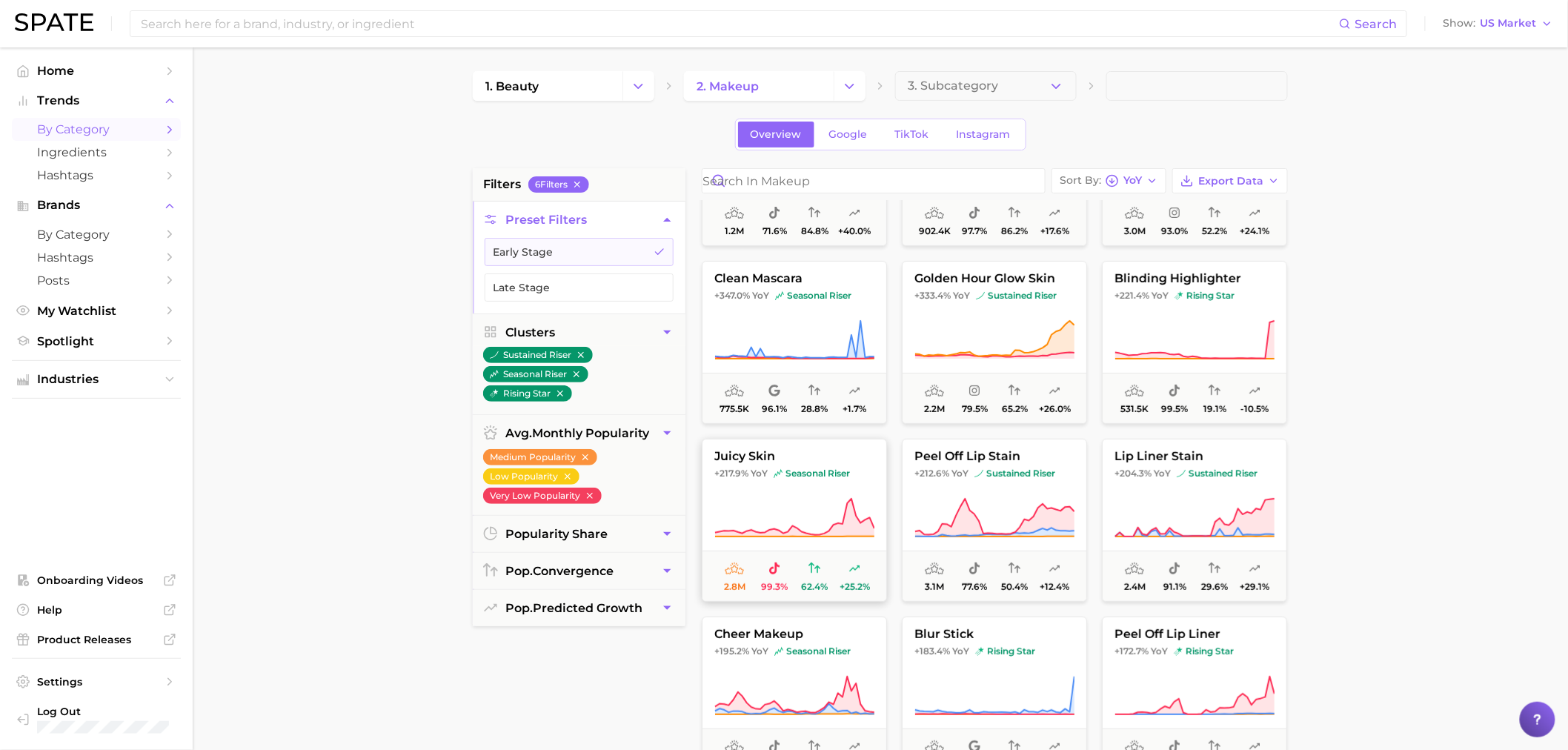
click at [857, 473] on span "+217.9% YoY seasonal riser" at bounding box center [794, 473] width 183 height 12
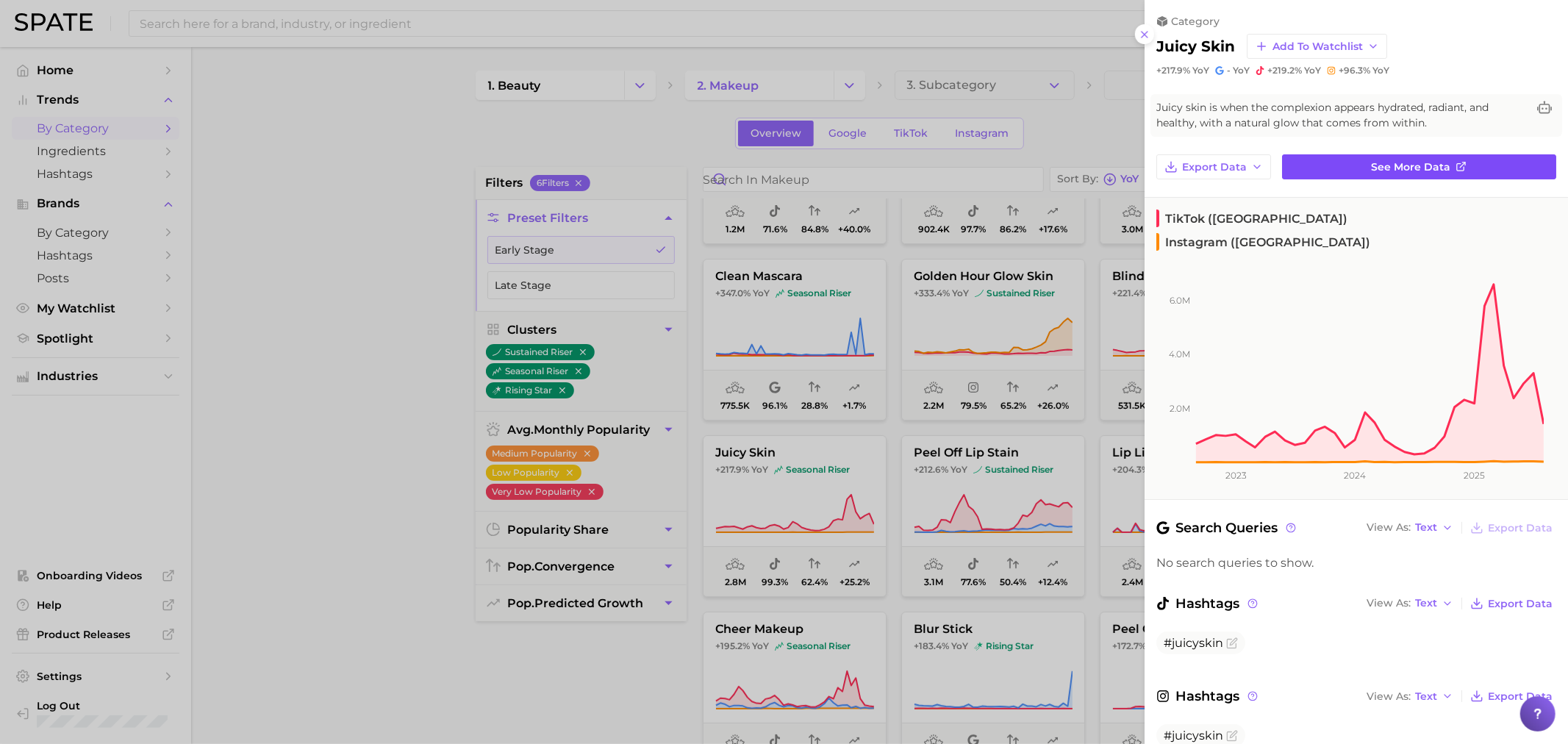
click at [1321, 167] on link "See more data" at bounding box center [1419, 167] width 275 height 25
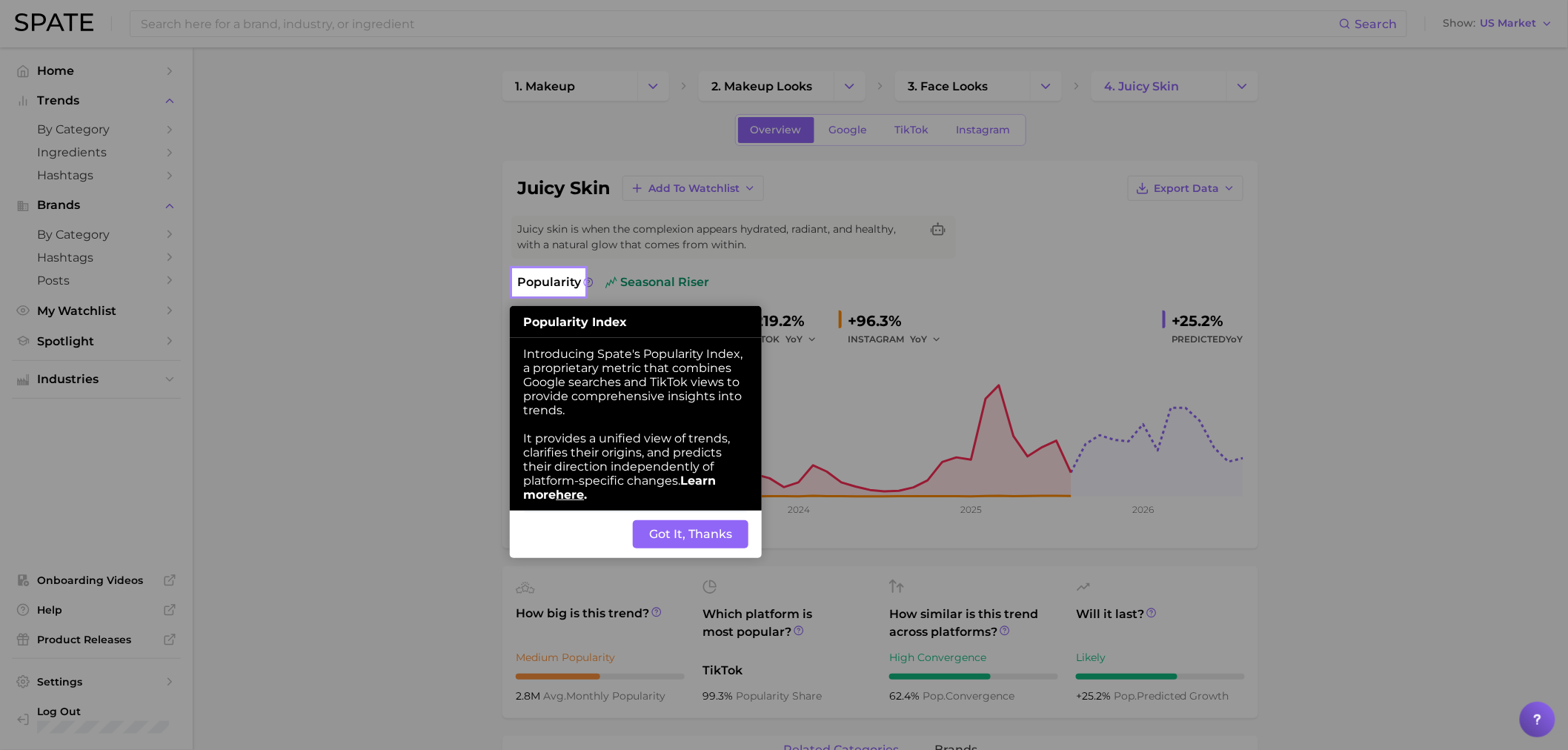
click at [730, 540] on button "Got It, Thanks" at bounding box center [691, 534] width 116 height 28
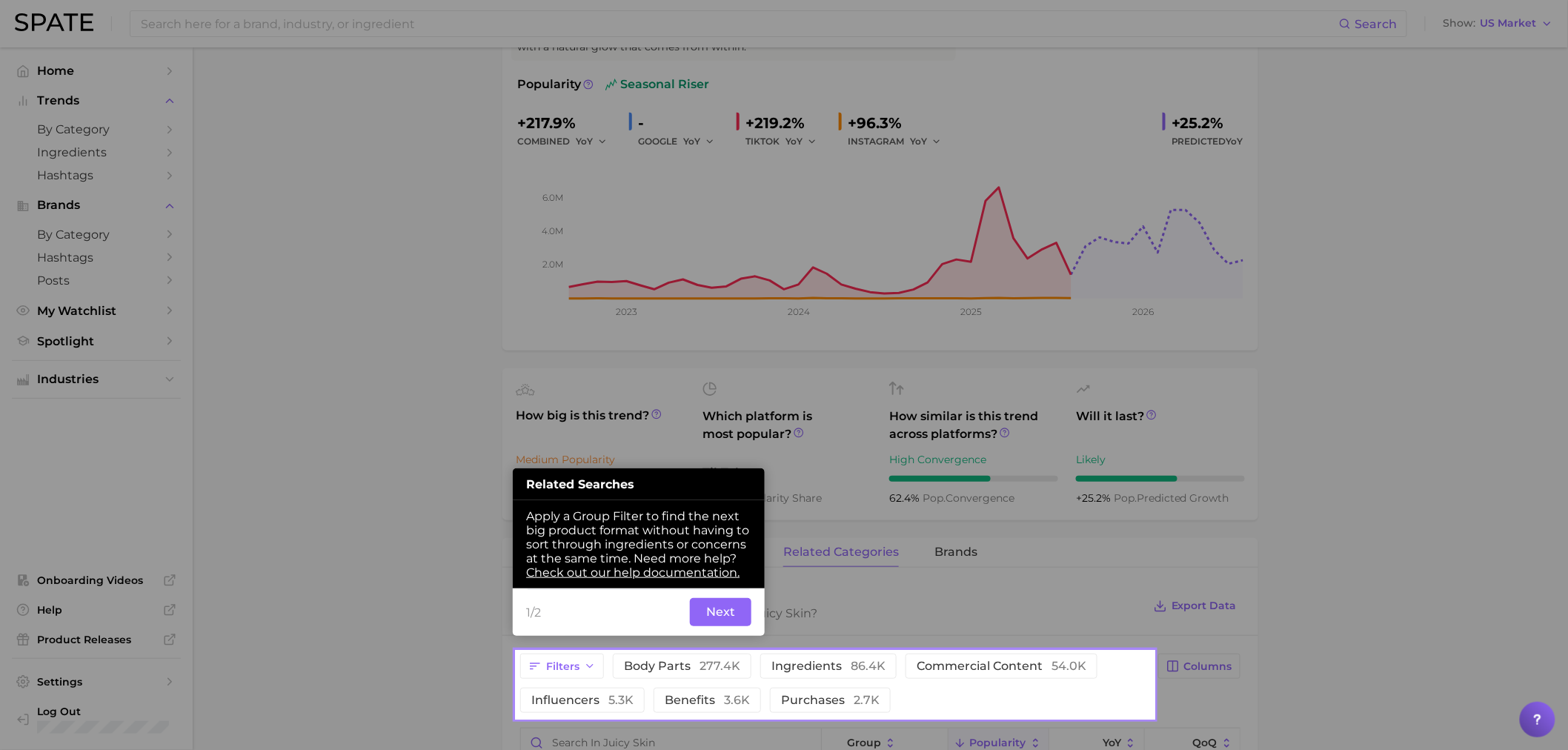
scroll to position [199, 0]
click at [707, 613] on button "Next" at bounding box center [720, 611] width 61 height 28
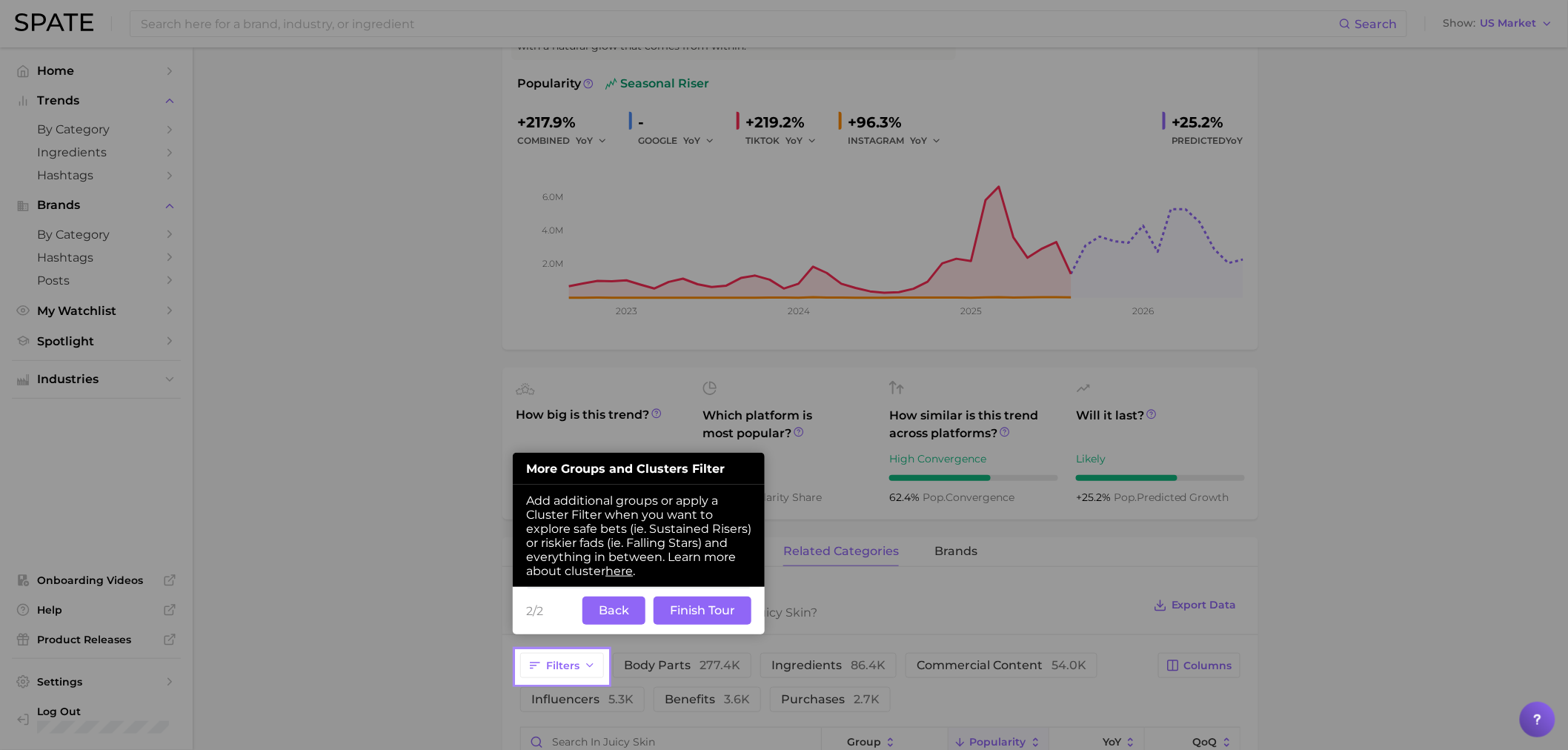
click at [671, 606] on button "Finish Tour" at bounding box center [703, 610] width 98 height 28
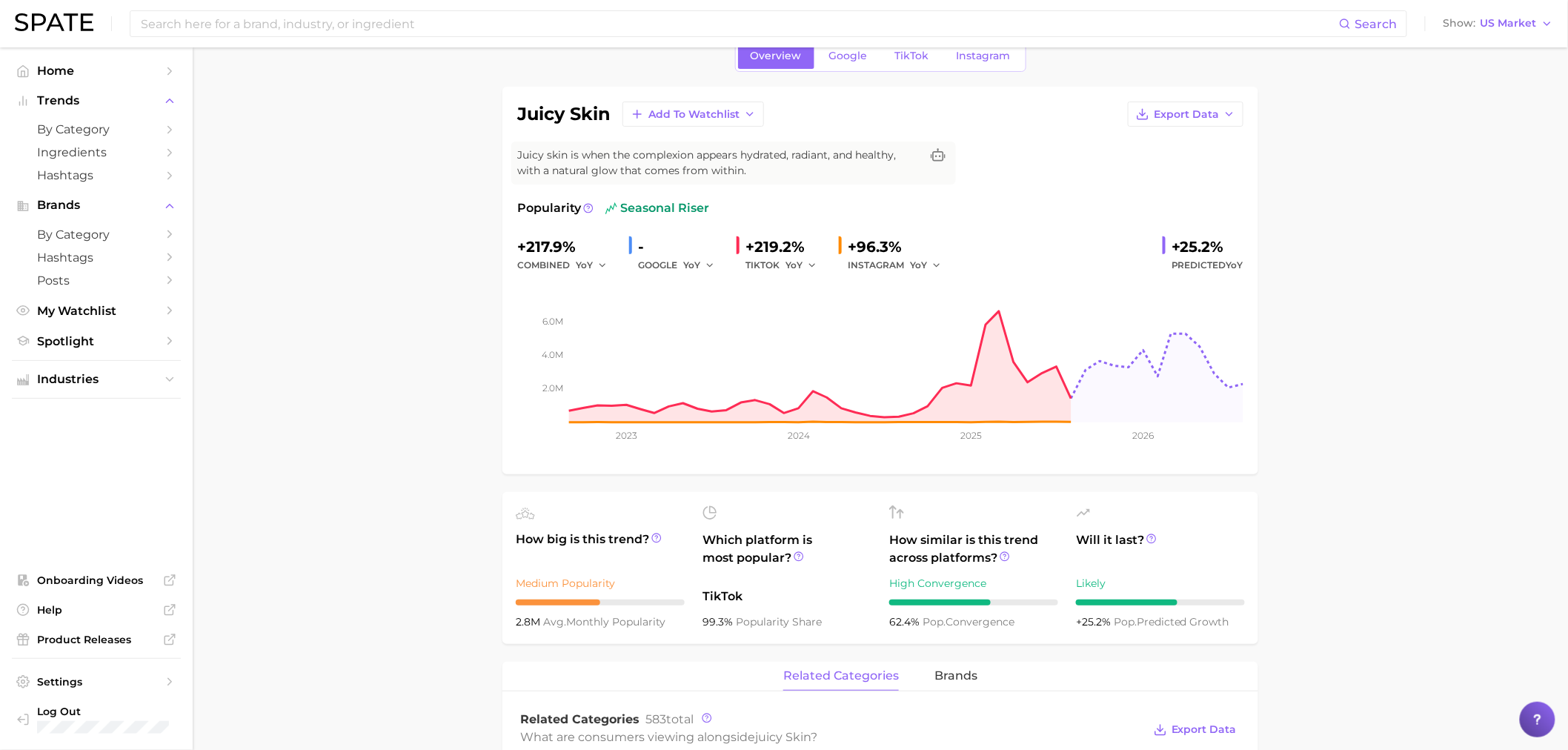
scroll to position [34, 0]
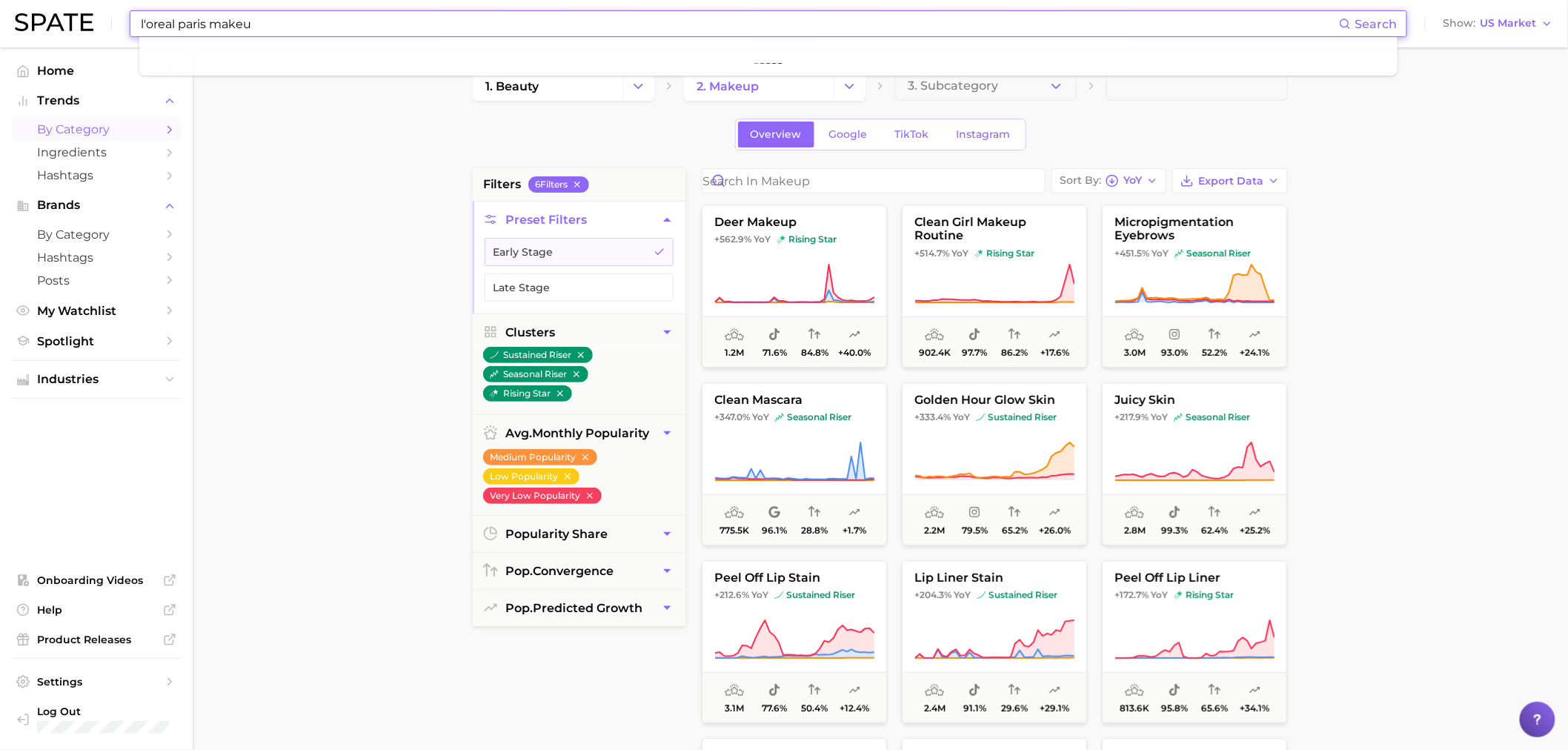
type input "l'oreal paris makeup"
